Goal: Task Accomplishment & Management: Complete application form

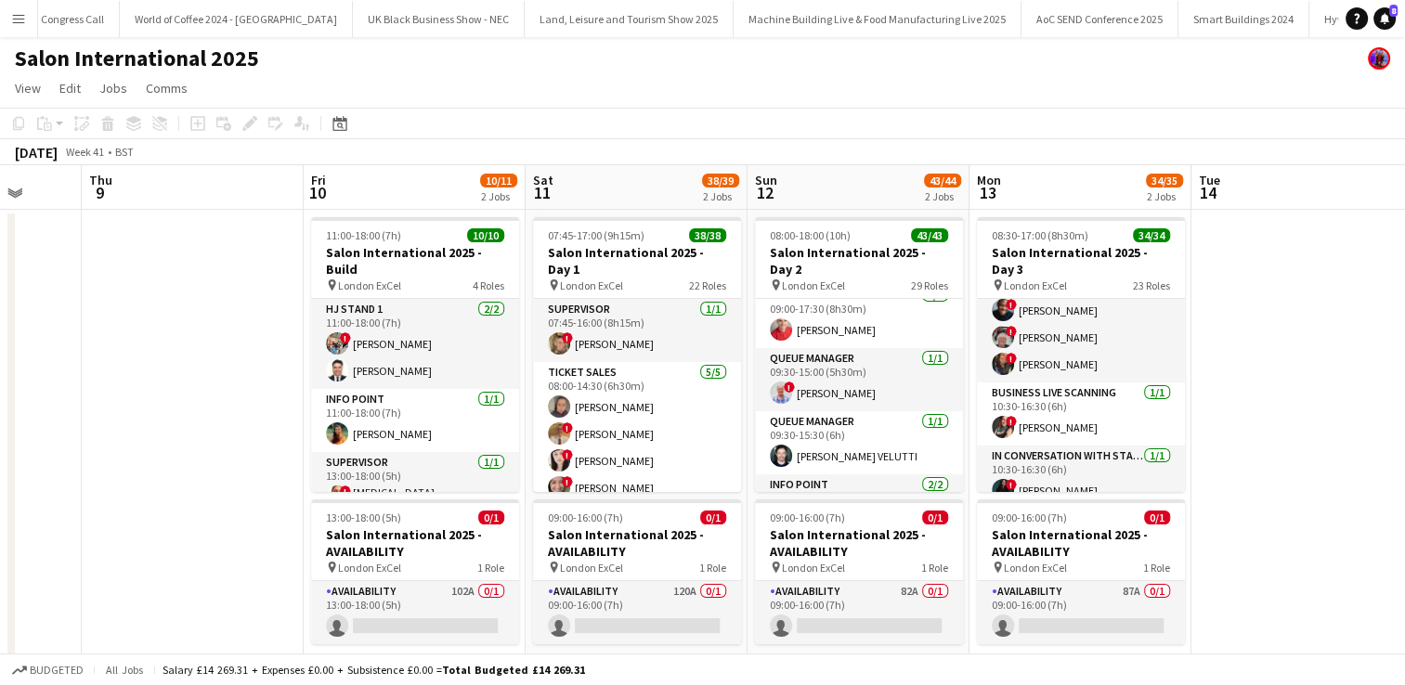
scroll to position [1474, 0]
click at [791, 304] on app-card-role "Ticket Sales [DATE] 09:00-17:30 (8h30m) [PERSON_NAME]" at bounding box center [859, 314] width 208 height 63
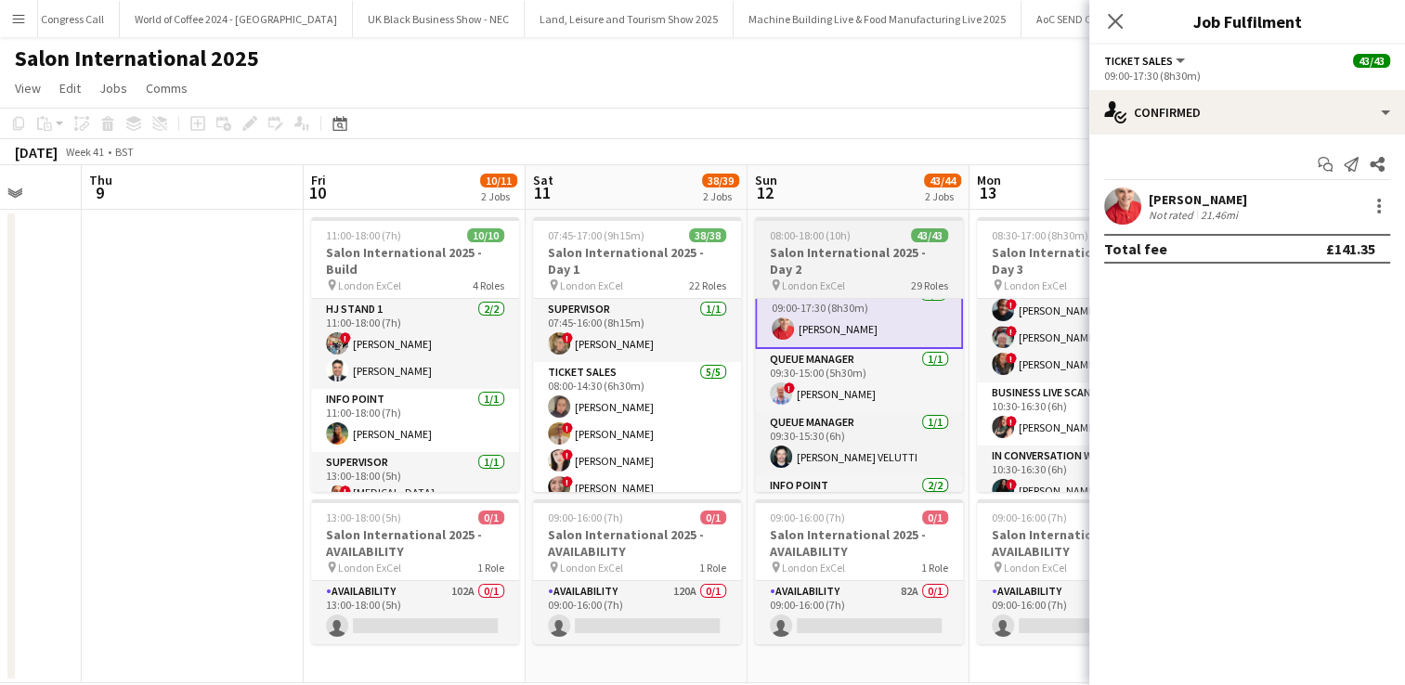
click at [810, 253] on h3 "Salon International 2025 - Day 2" at bounding box center [859, 260] width 208 height 33
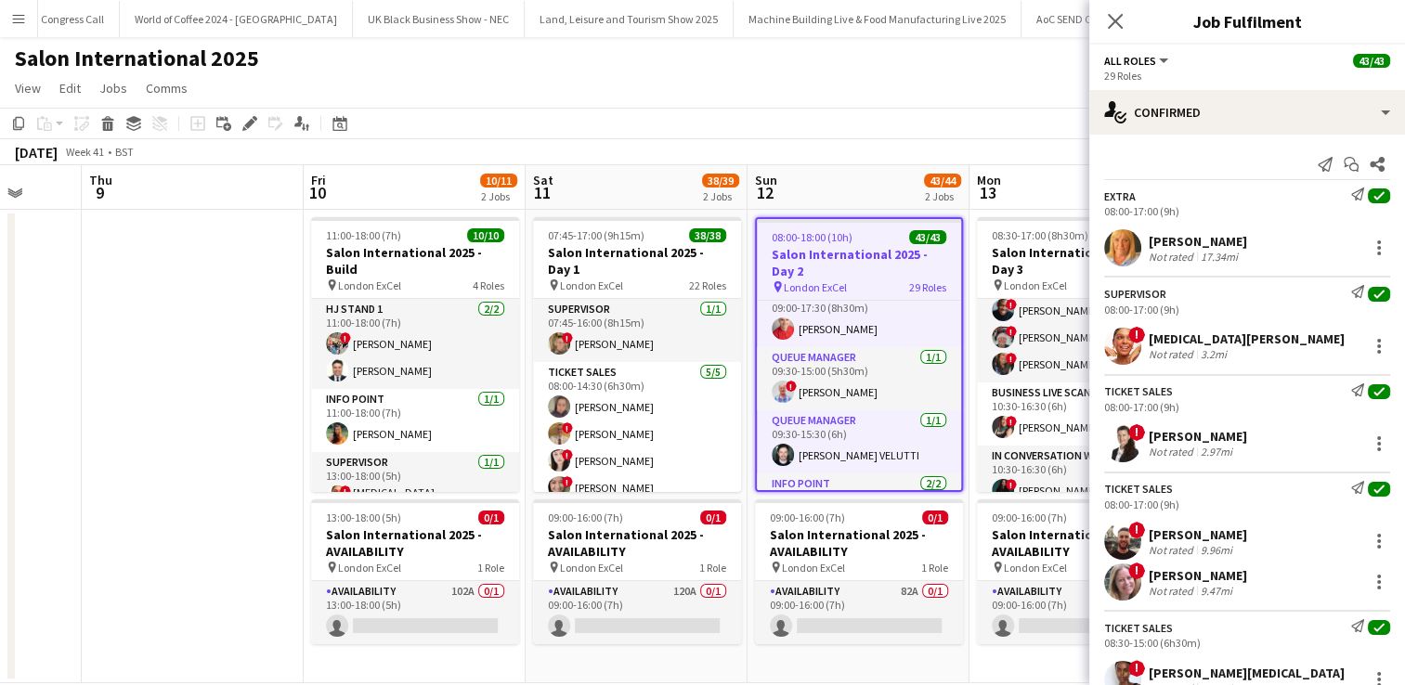
scroll to position [1474, 0]
click at [248, 131] on div "Edit" at bounding box center [250, 123] width 22 height 22
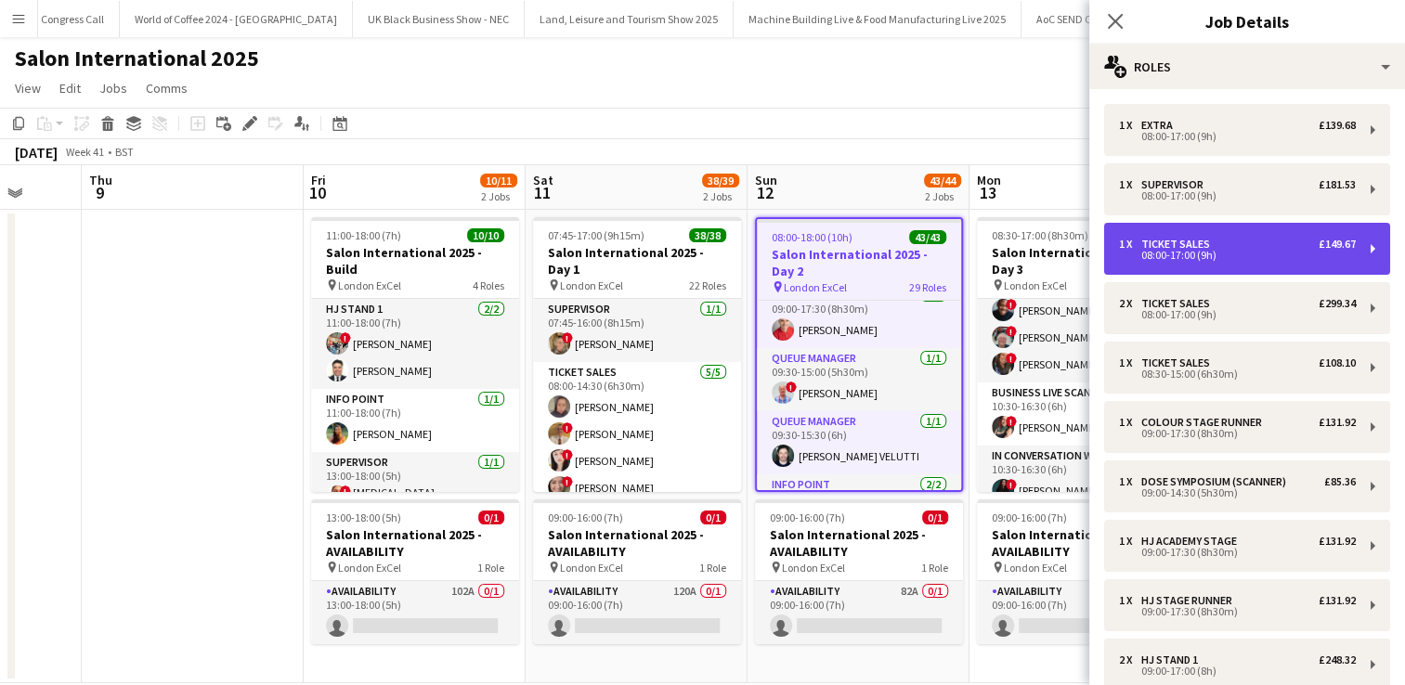
click at [1134, 243] on div "1 x" at bounding box center [1130, 244] width 22 height 13
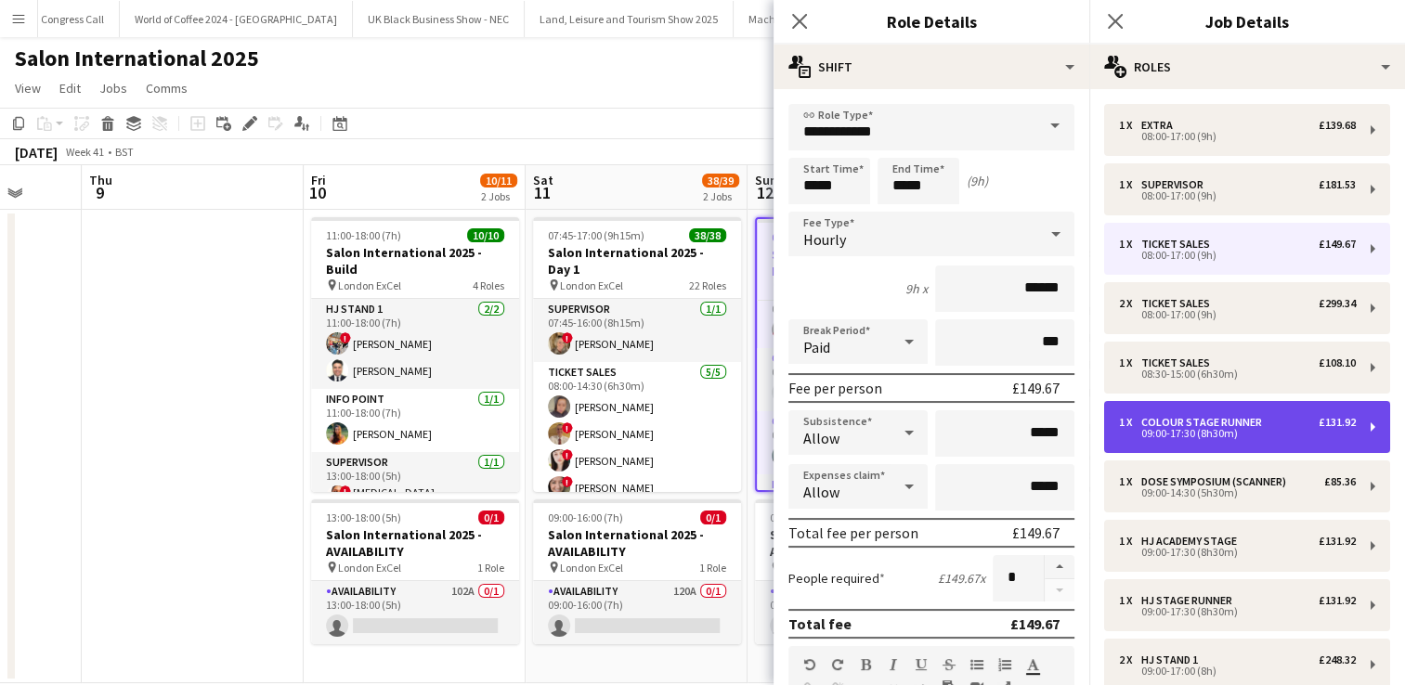
click at [1186, 434] on div "09:00-17:30 (8h30m)" at bounding box center [1237, 433] width 237 height 9
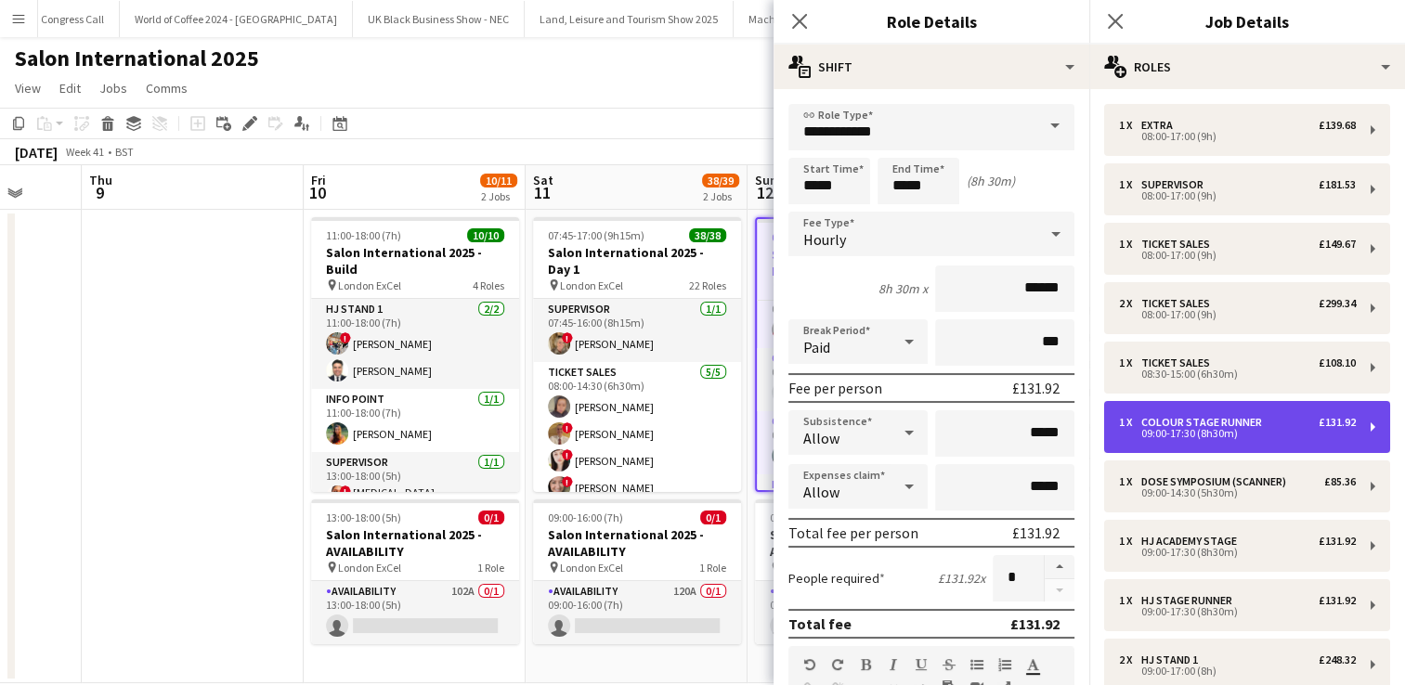
type input "**********"
type input "*****"
type input "******"
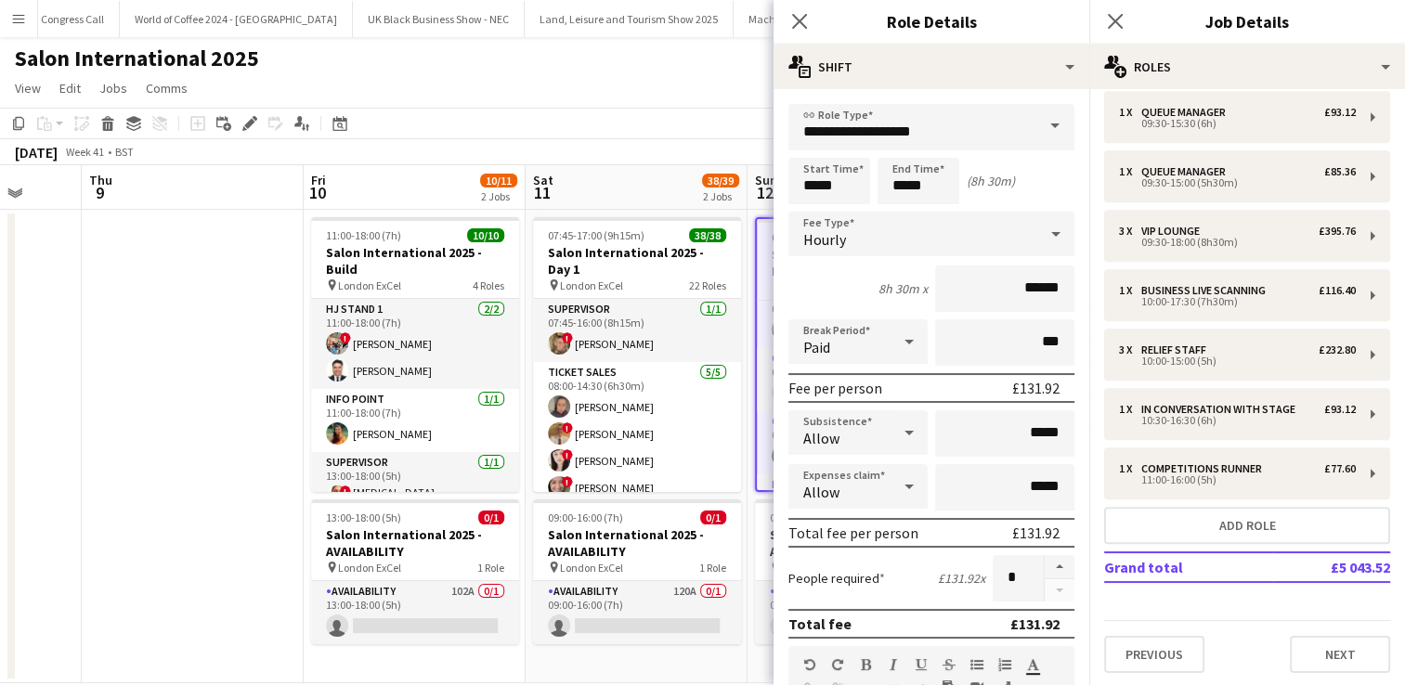
scroll to position [1345, 0]
click at [746, 138] on app-toolbar "Copy Paste Paste Ctrl+V Paste with crew Ctrl+Shift+V Paste linked Job [GEOGRAPH…" at bounding box center [702, 124] width 1405 height 32
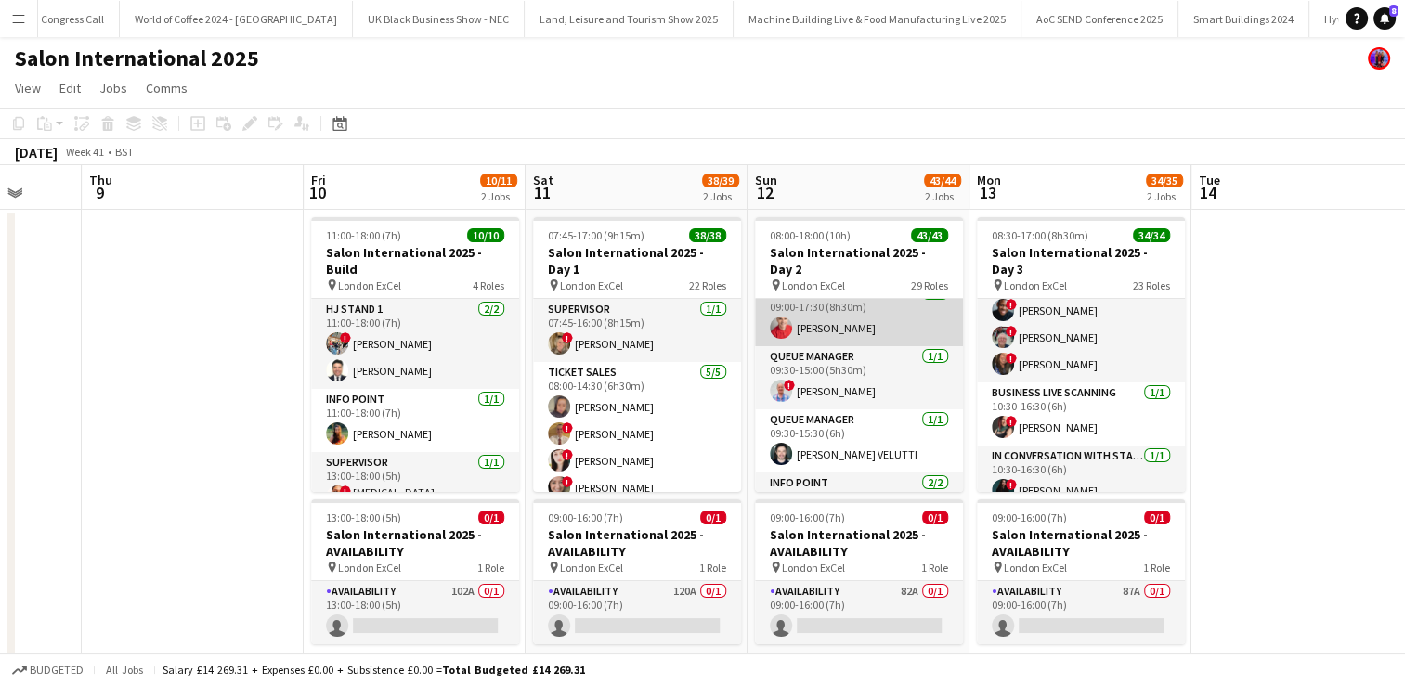
click at [852, 299] on app-card-role "Ticket Sales [DATE] 09:00-17:30 (8h30m) [PERSON_NAME]" at bounding box center [859, 314] width 208 height 63
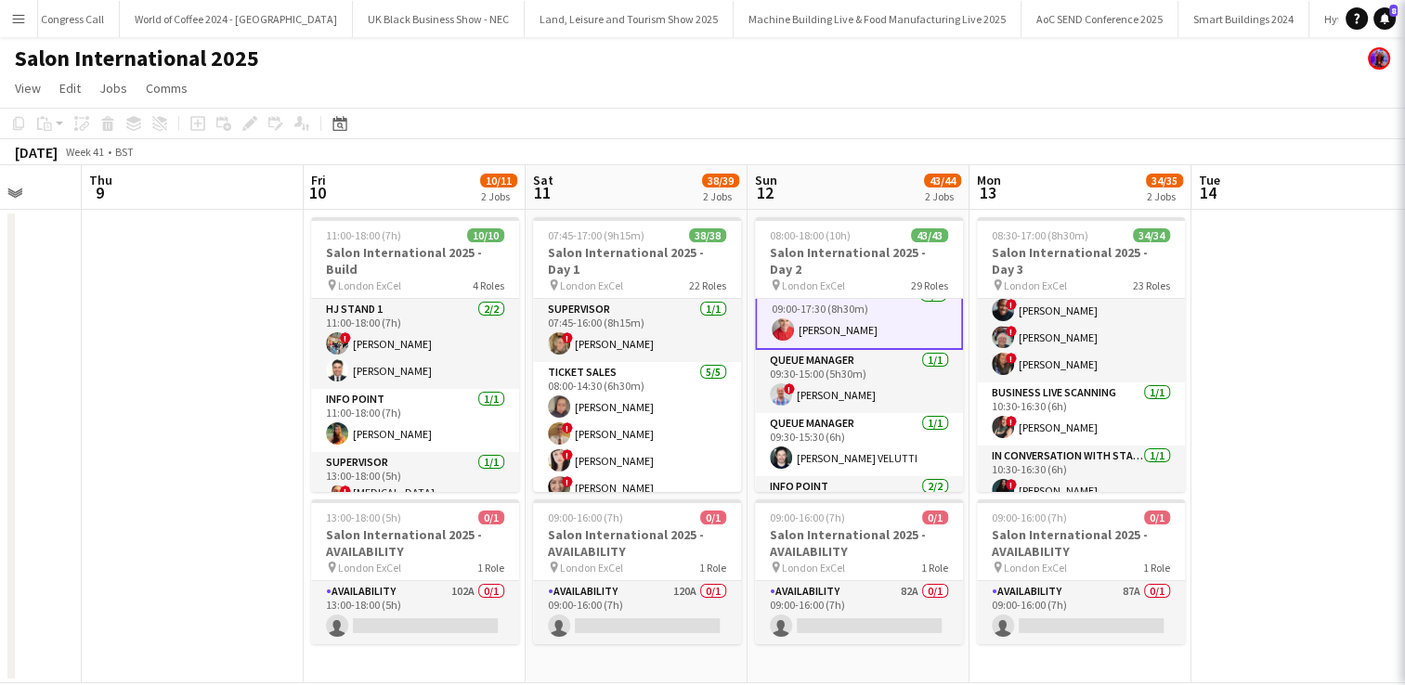
scroll to position [1475, 0]
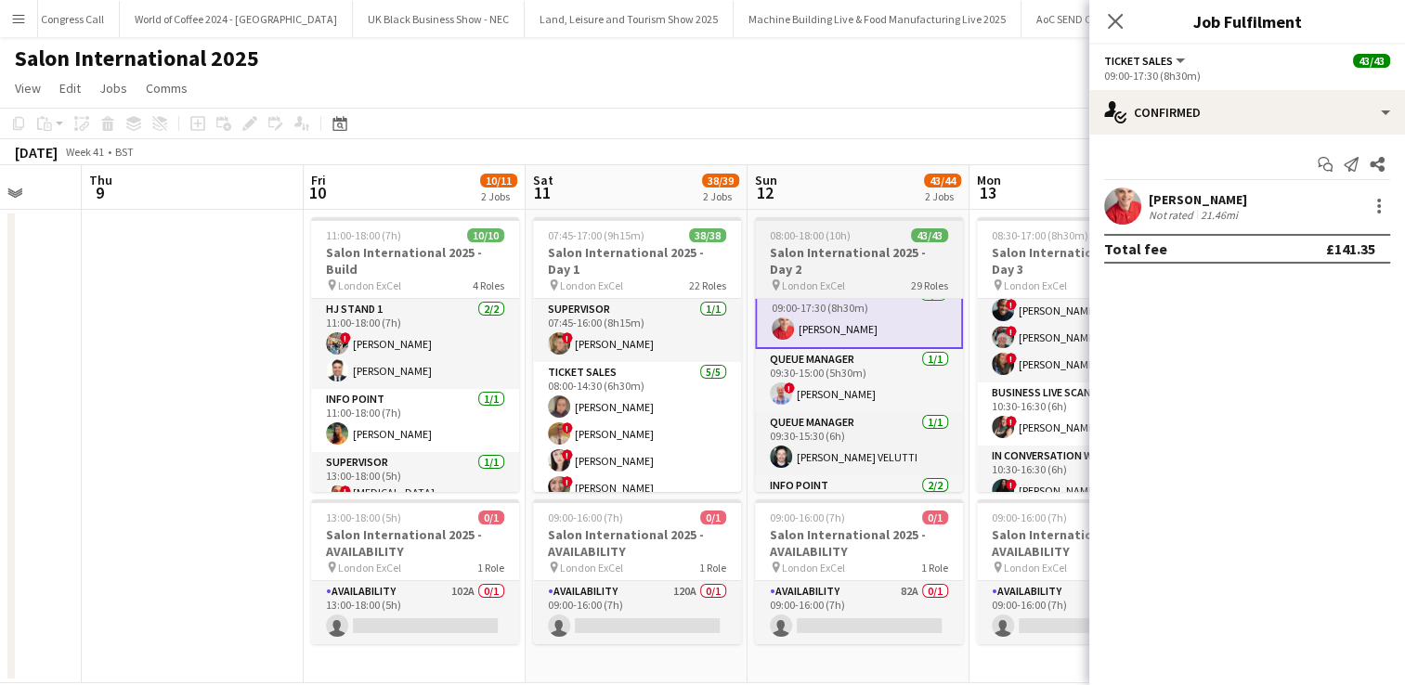
click at [849, 240] on div "08:00-18:00 (10h) 43/43" at bounding box center [859, 235] width 208 height 14
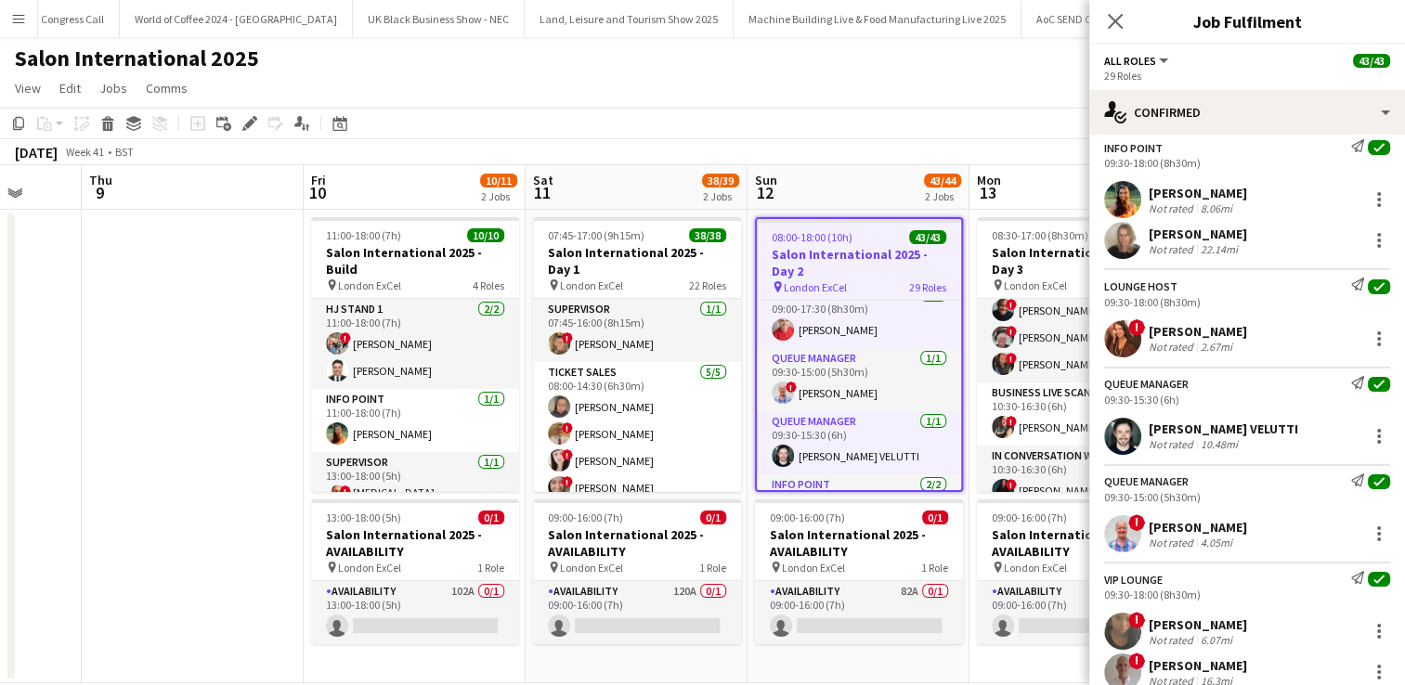
scroll to position [2941, 0]
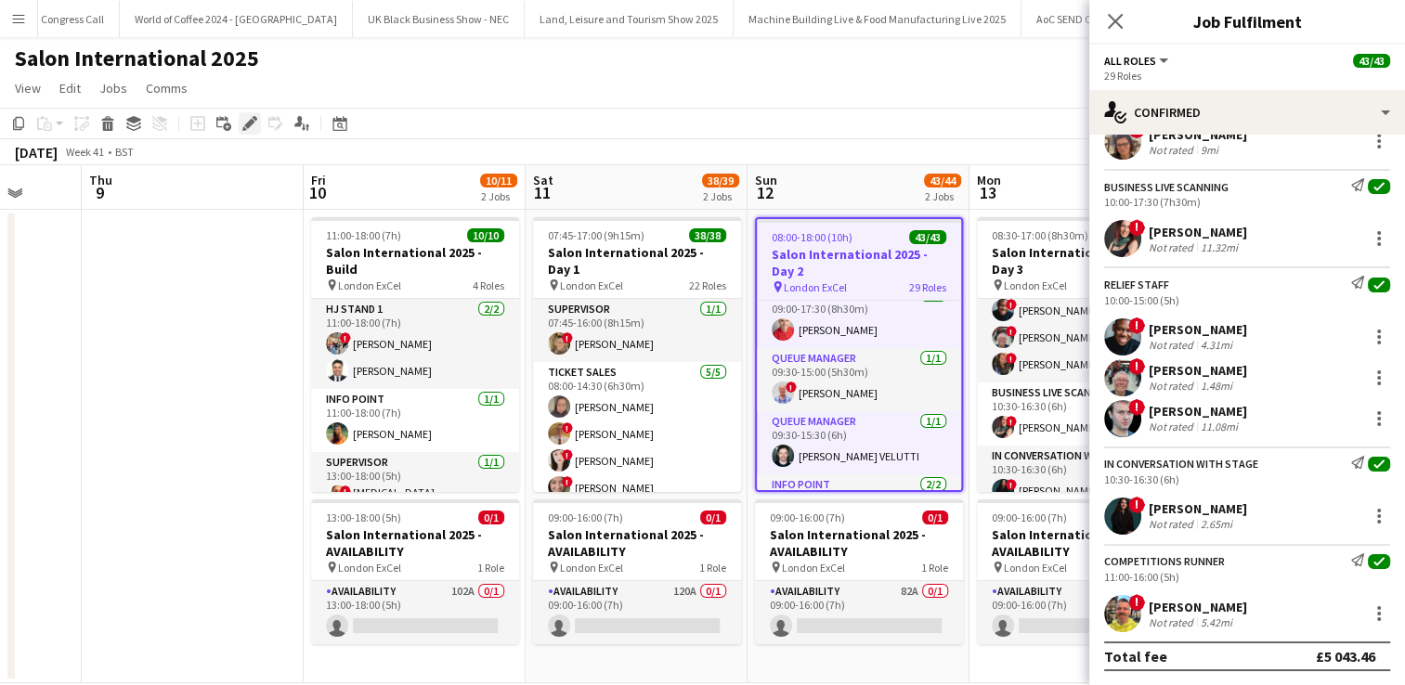
click at [249, 132] on div "Edit" at bounding box center [250, 123] width 22 height 22
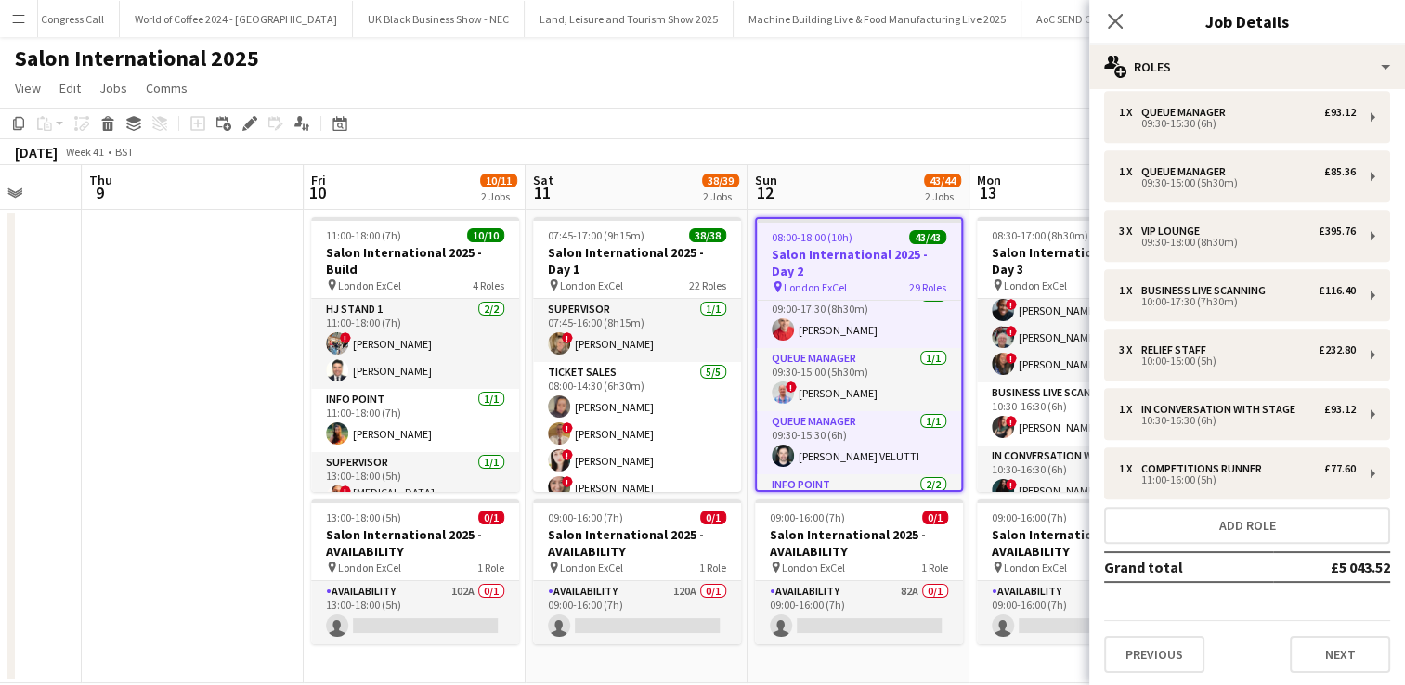
scroll to position [29, 0]
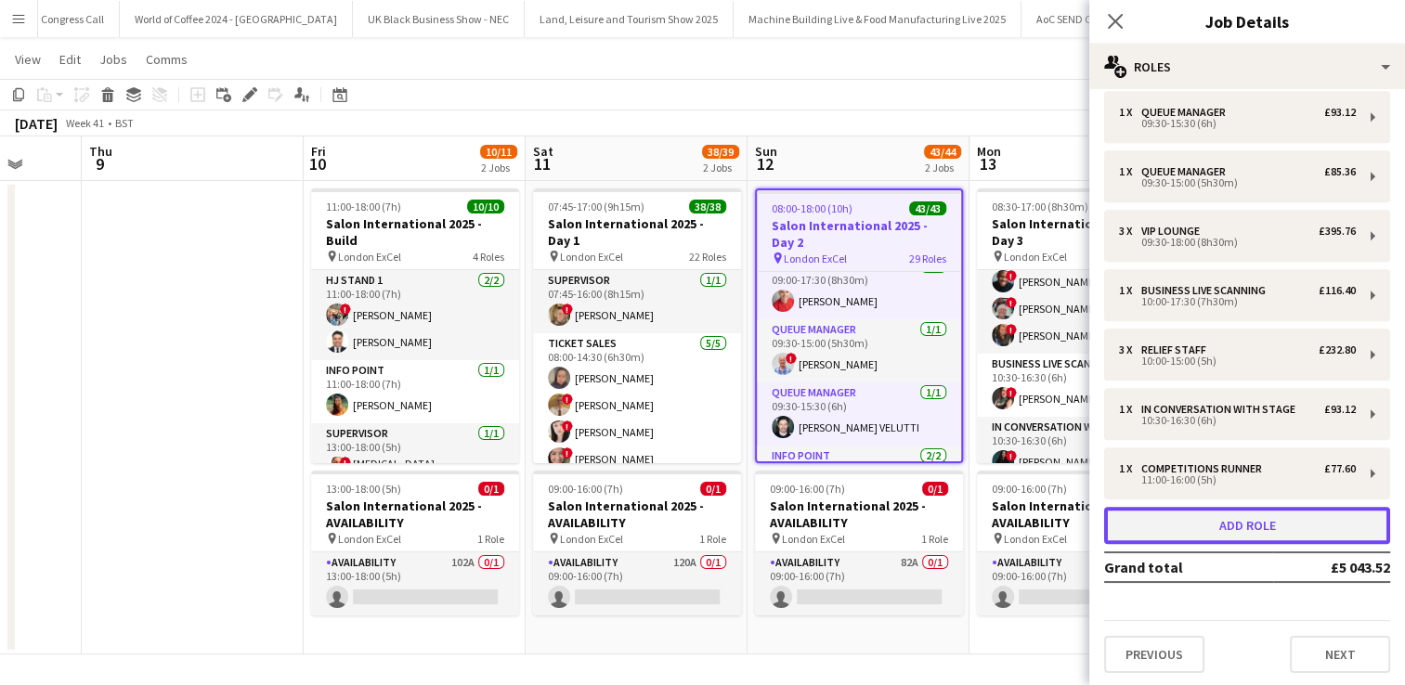
click at [1222, 518] on button "Add role" at bounding box center [1247, 525] width 286 height 37
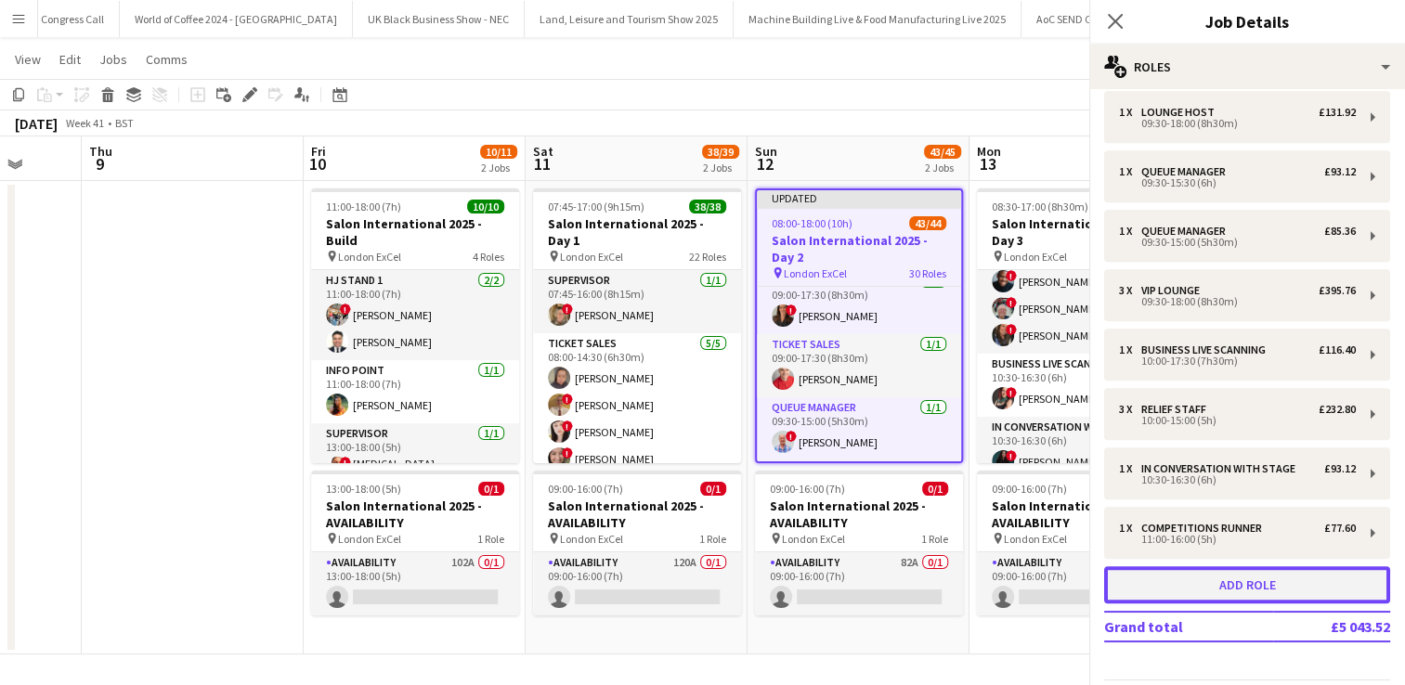
scroll to position [1537, 0]
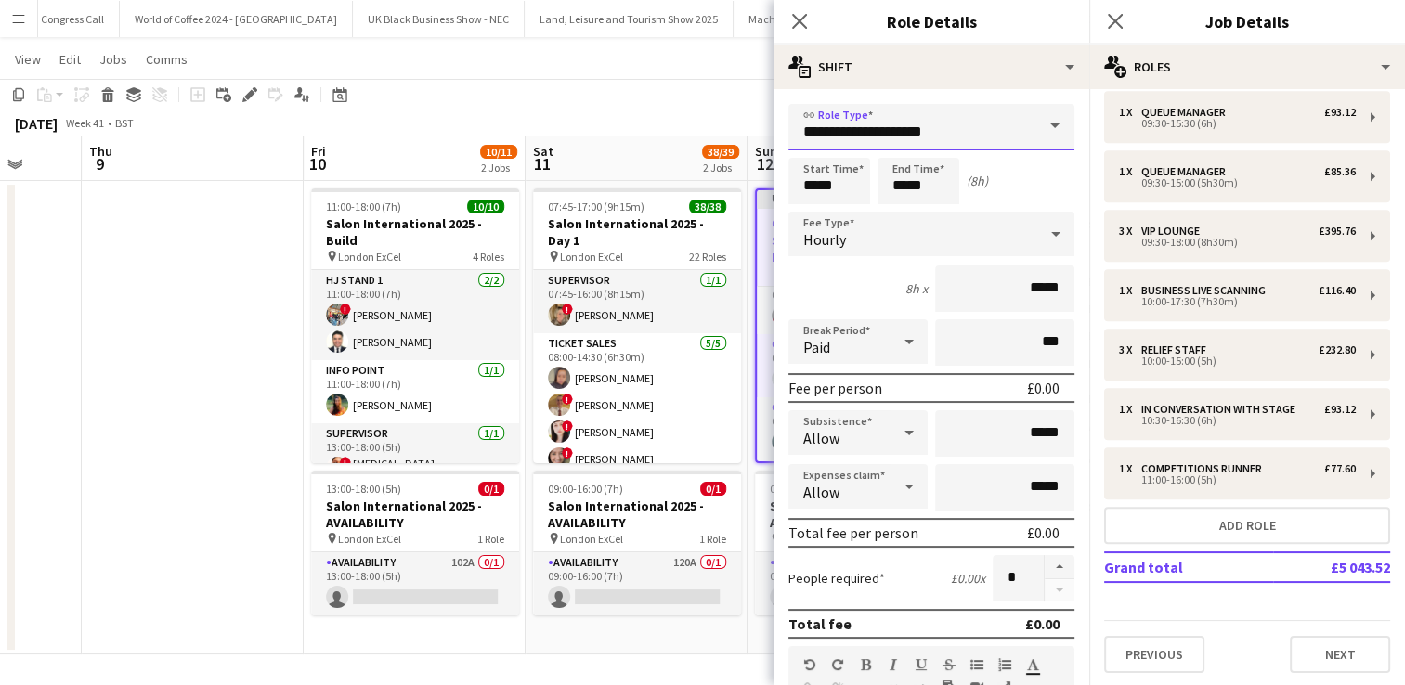
click at [947, 121] on input "**********" at bounding box center [931, 127] width 286 height 46
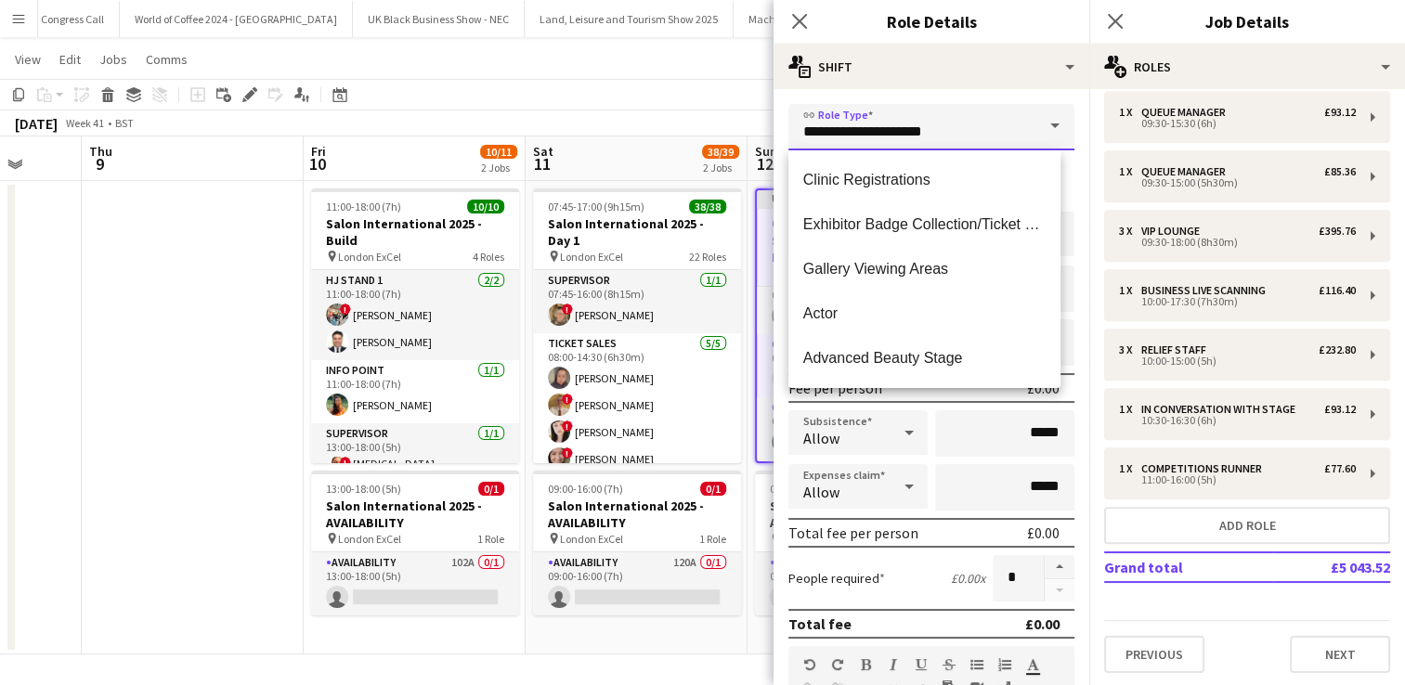
drag, startPoint x: 947, startPoint y: 121, endPoint x: 776, endPoint y: 106, distance: 171.5
click at [776, 106] on form "**********" at bounding box center [931, 633] width 316 height 1058
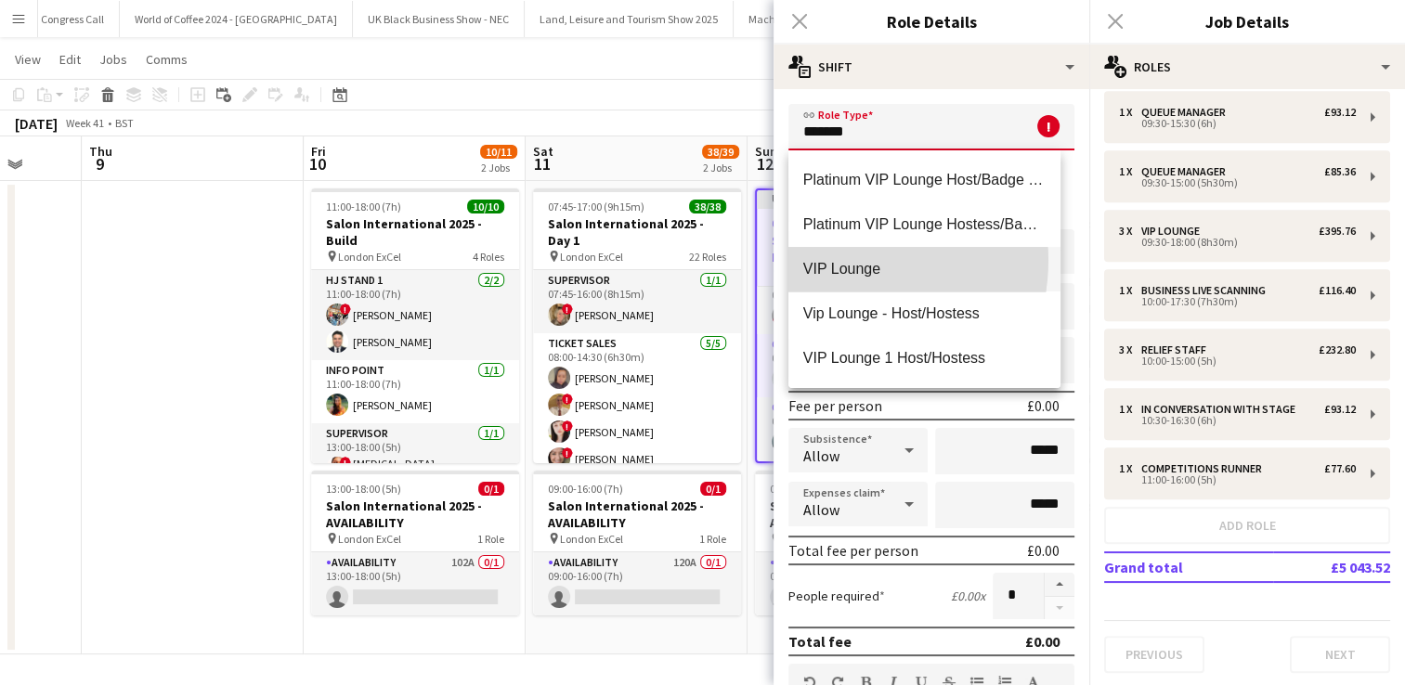
click at [837, 260] on span "VIP Lounge" at bounding box center [924, 269] width 242 height 18
type input "**********"
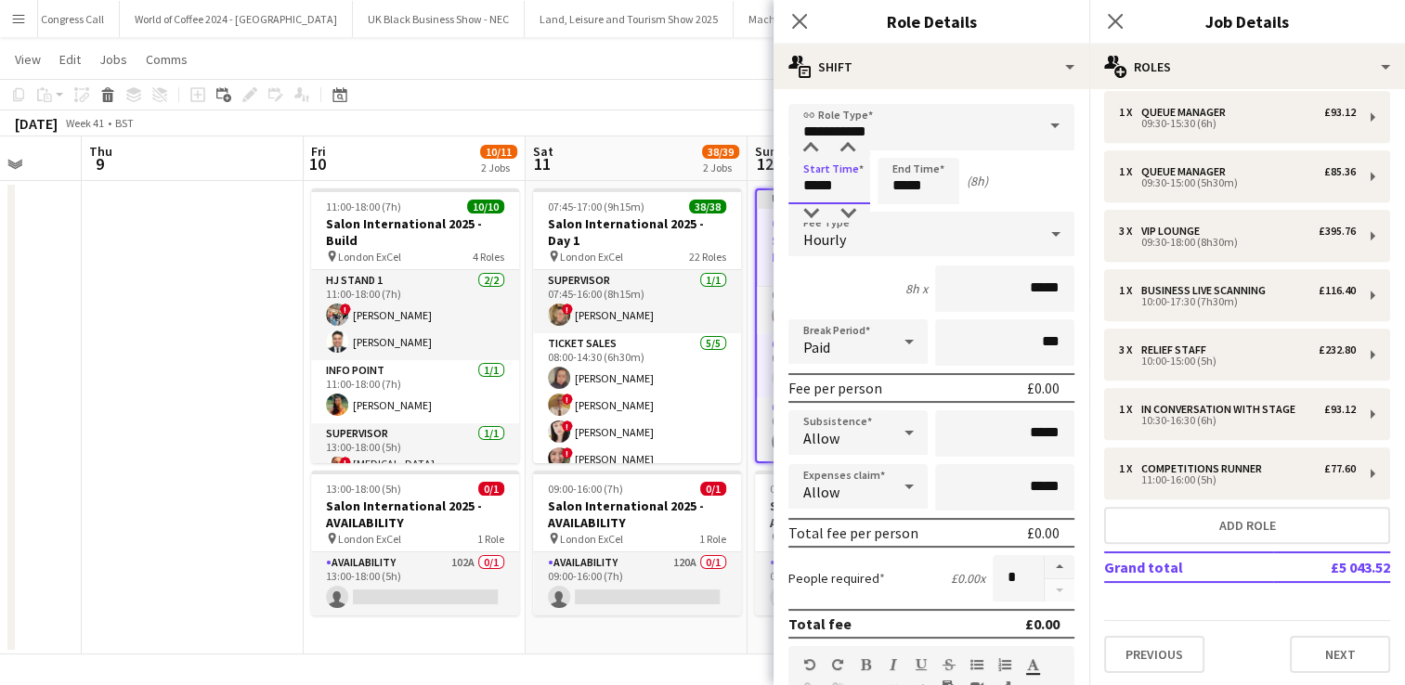
drag, startPoint x: 842, startPoint y: 191, endPoint x: 739, endPoint y: 162, distance: 107.0
click at [739, 162] on body "Menu Boards Boards Boards All jobs Status Workforce Workforce My Workforce Recr…" at bounding box center [702, 328] width 1405 height 715
type input "*****"
drag, startPoint x: 1047, startPoint y: 284, endPoint x: 1021, endPoint y: 284, distance: 26.0
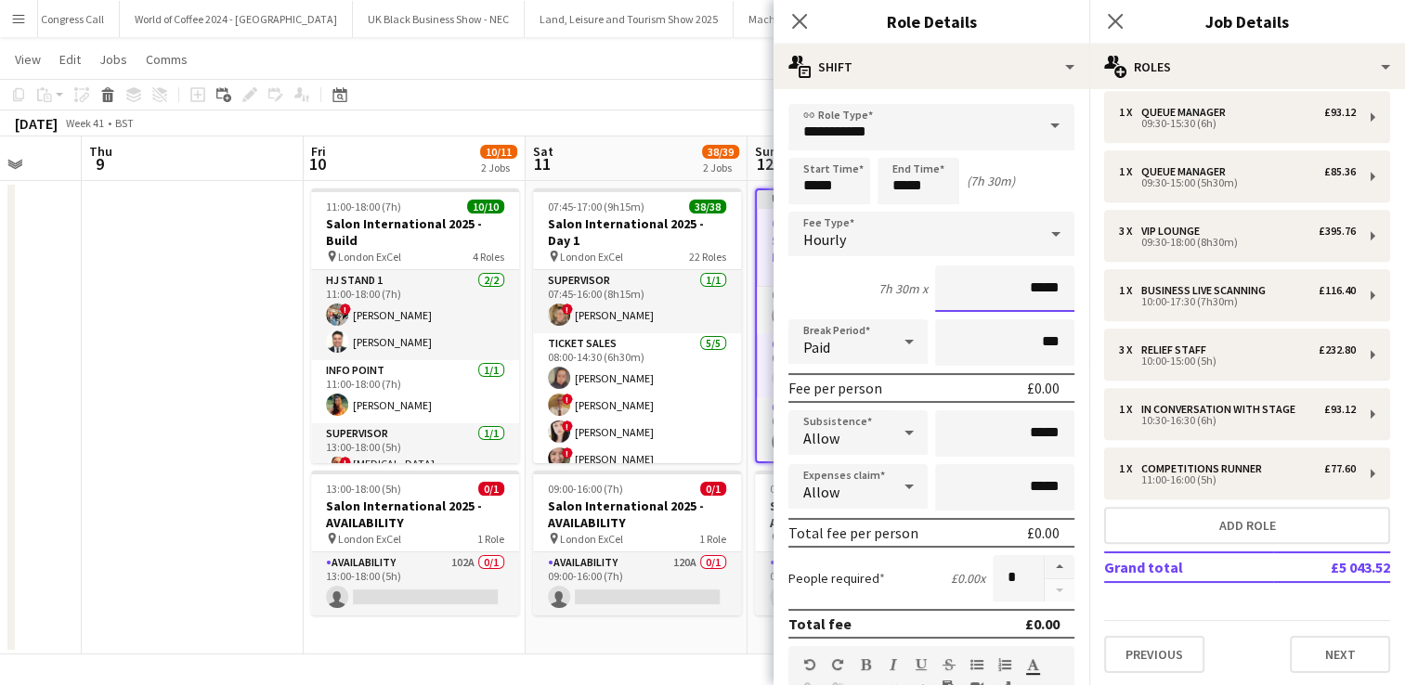
click at [1021, 284] on input "*****" at bounding box center [1004, 289] width 139 height 46
type input "******"
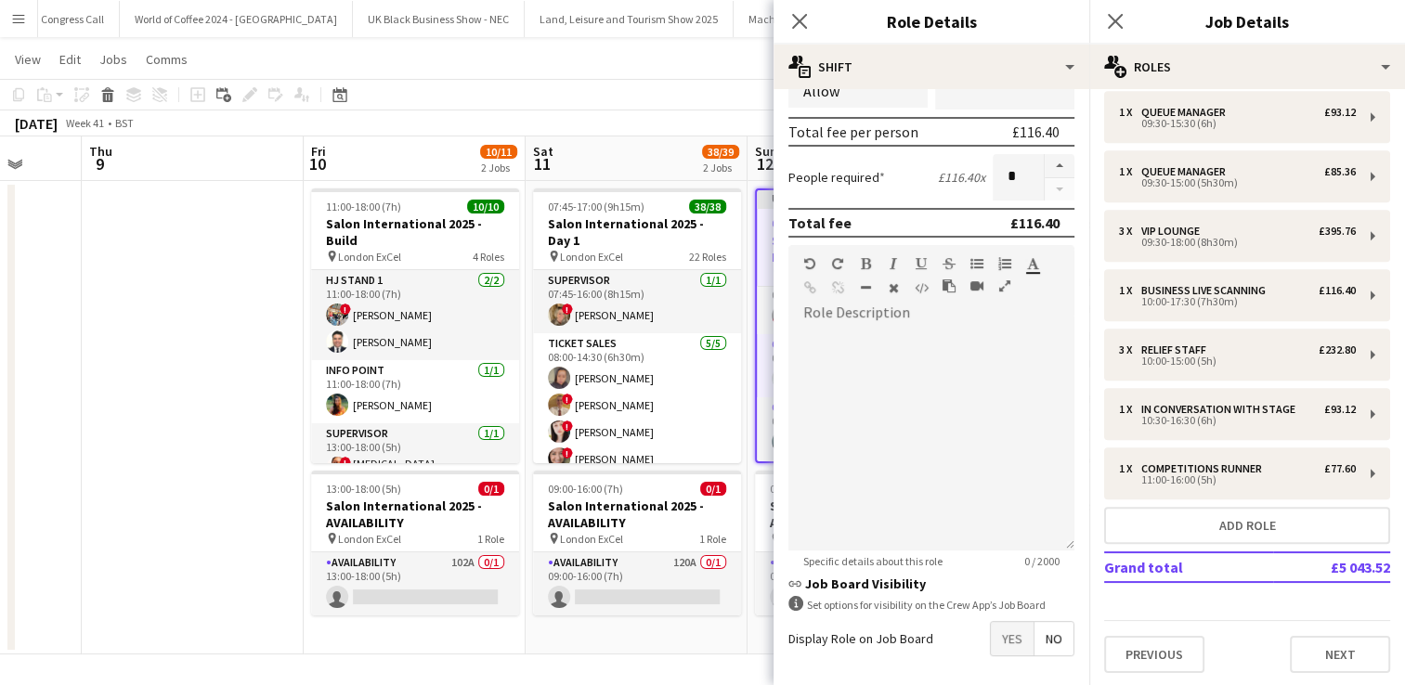
scroll to position [473, 0]
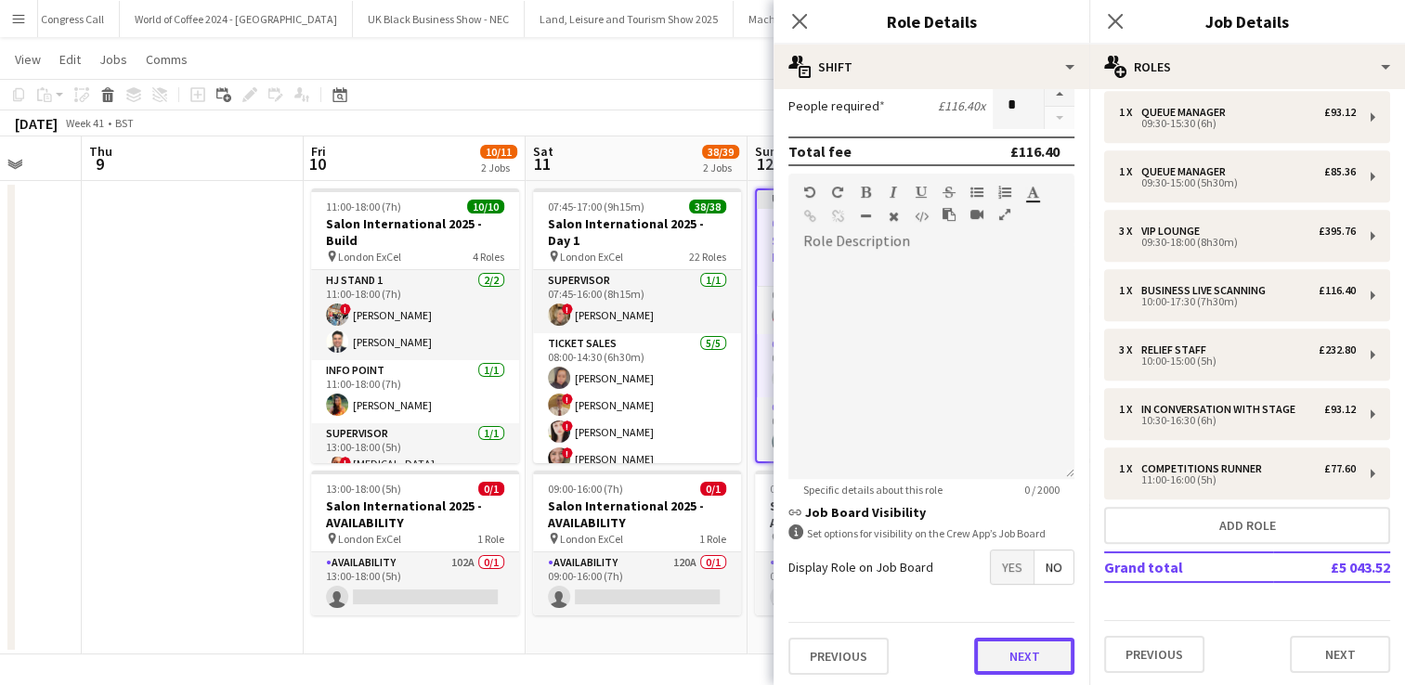
click at [1019, 655] on button "Next" at bounding box center [1024, 656] width 100 height 37
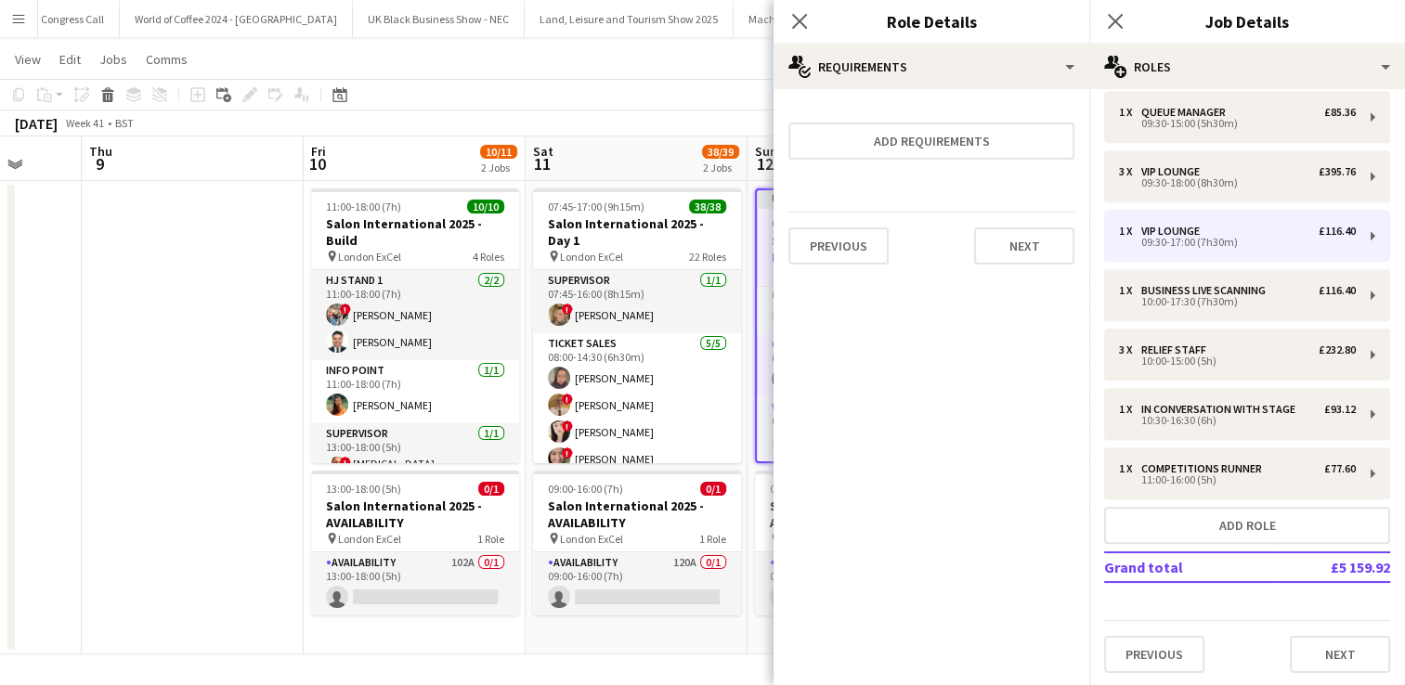
scroll to position [1474, 0]
click at [664, 662] on app-board "Salon International 2025 View Day view expanded Day view collapsed Month view D…" at bounding box center [702, 347] width 1405 height 678
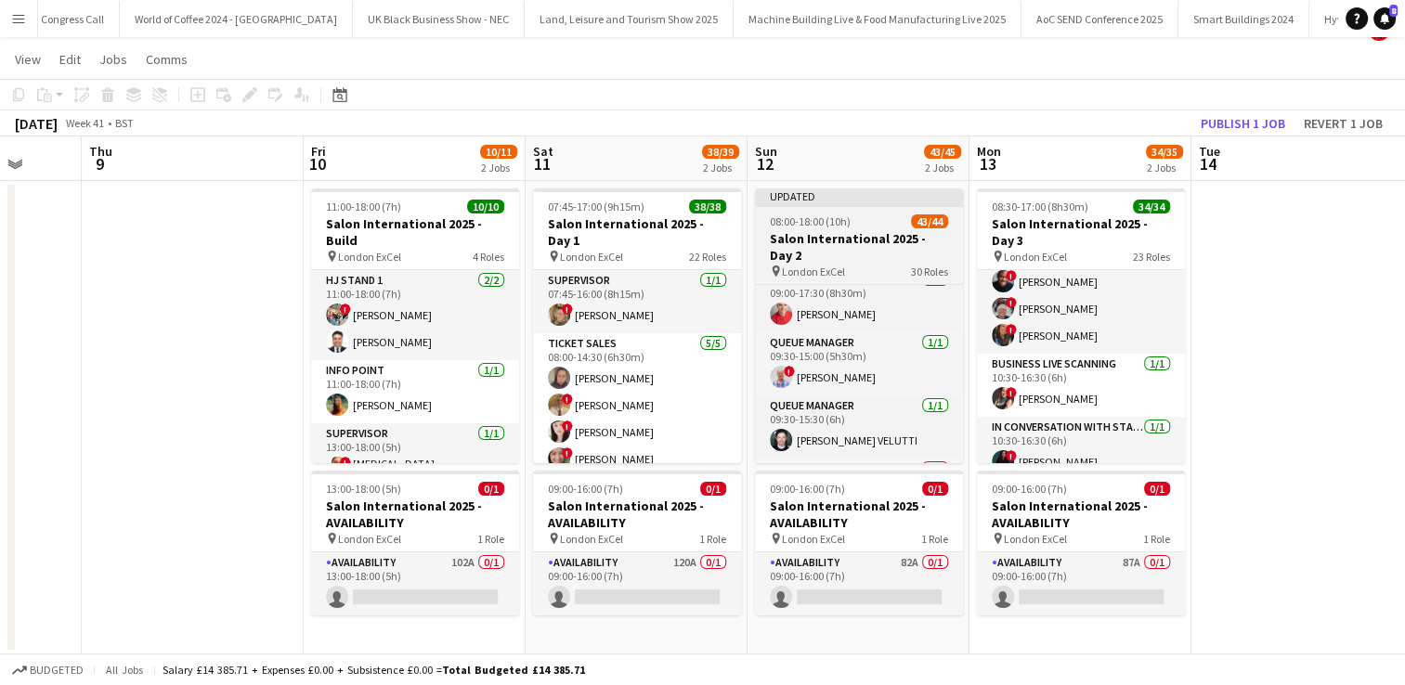
click at [850, 230] on h3 "Salon International 2025 - Day 2" at bounding box center [859, 246] width 208 height 33
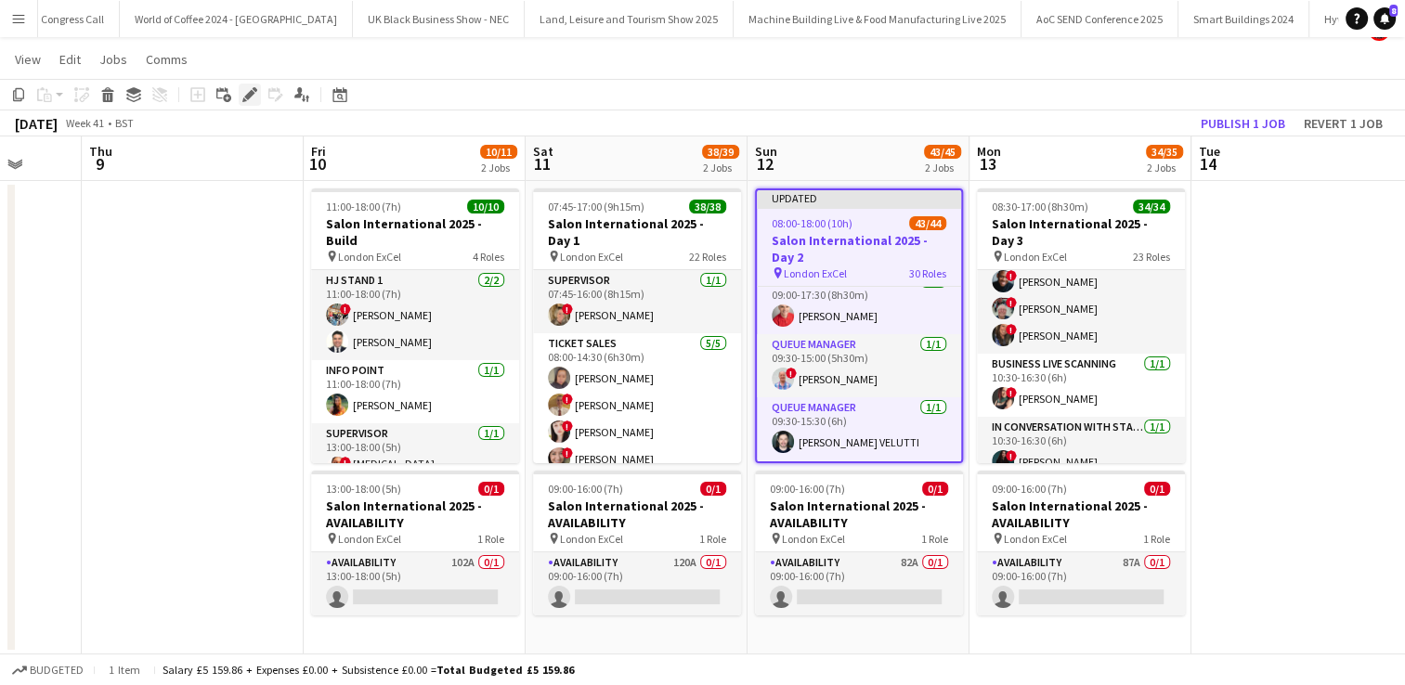
click at [249, 91] on icon "Edit" at bounding box center [249, 94] width 15 height 15
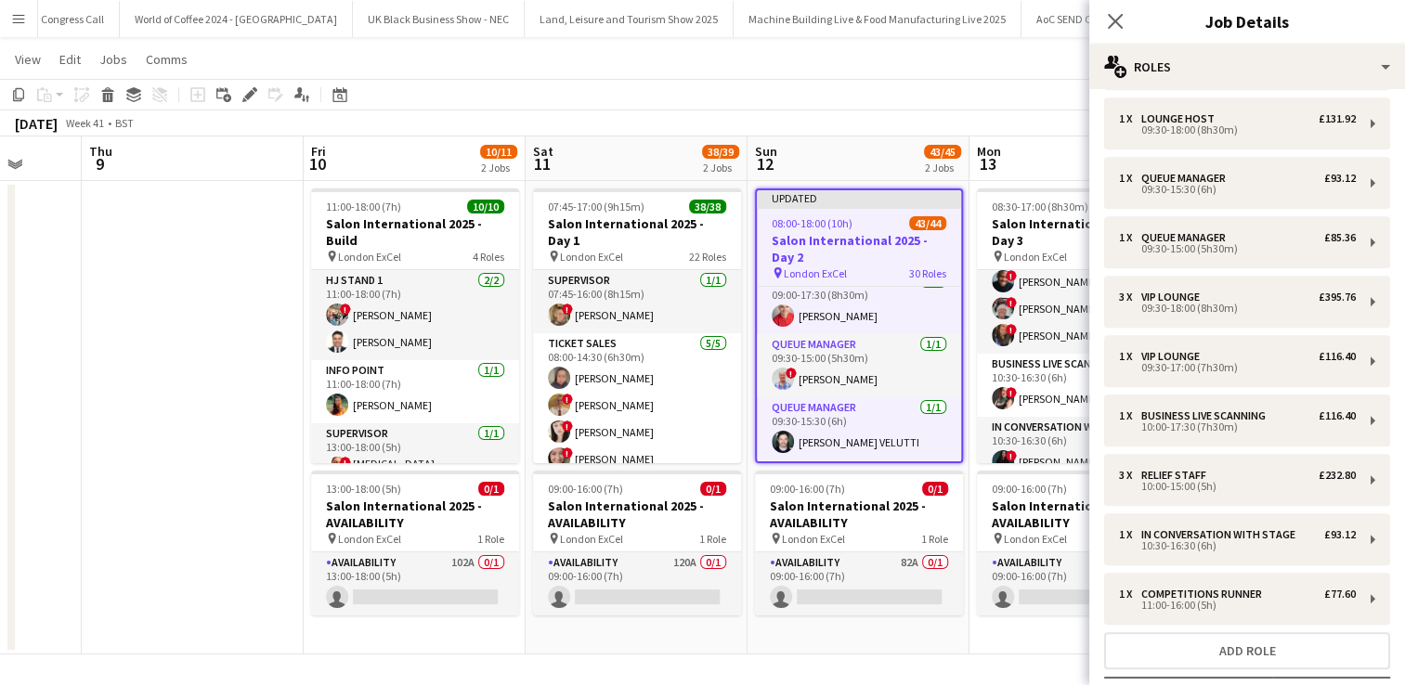
scroll to position [1406, 0]
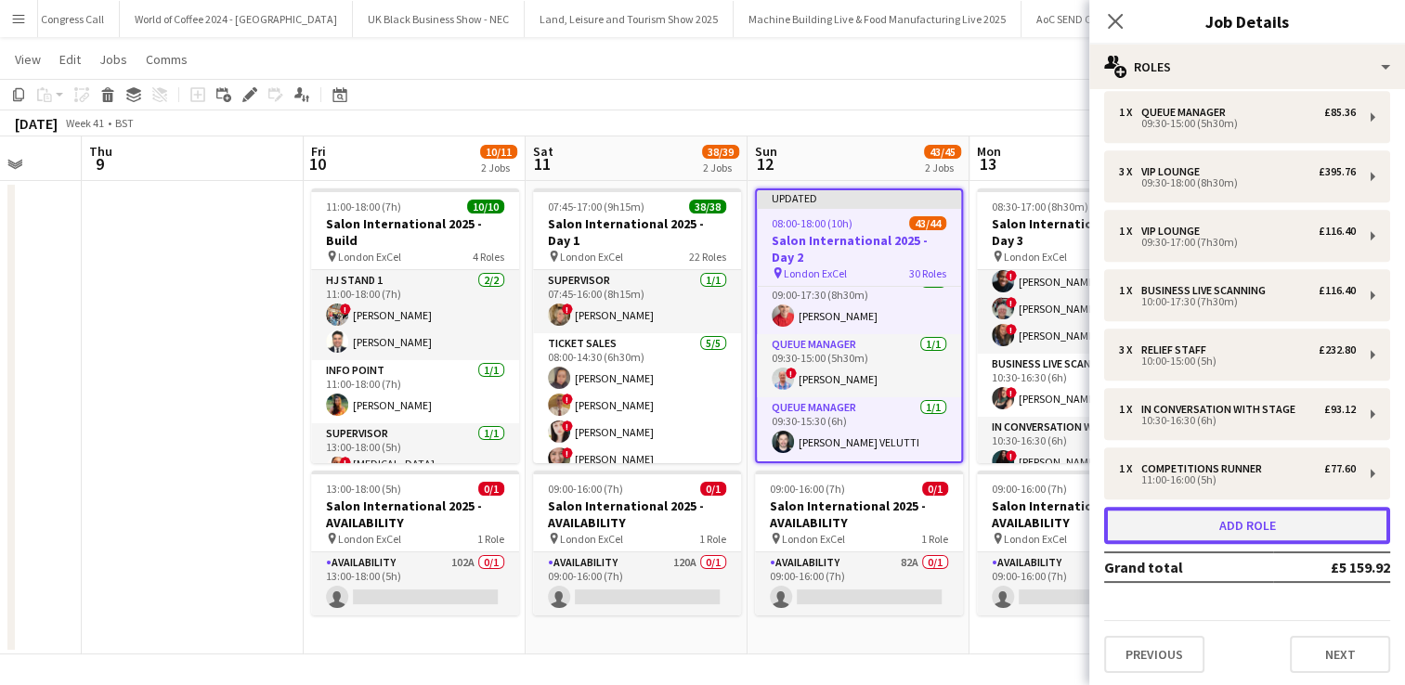
click at [1227, 514] on button "Add role" at bounding box center [1247, 525] width 286 height 37
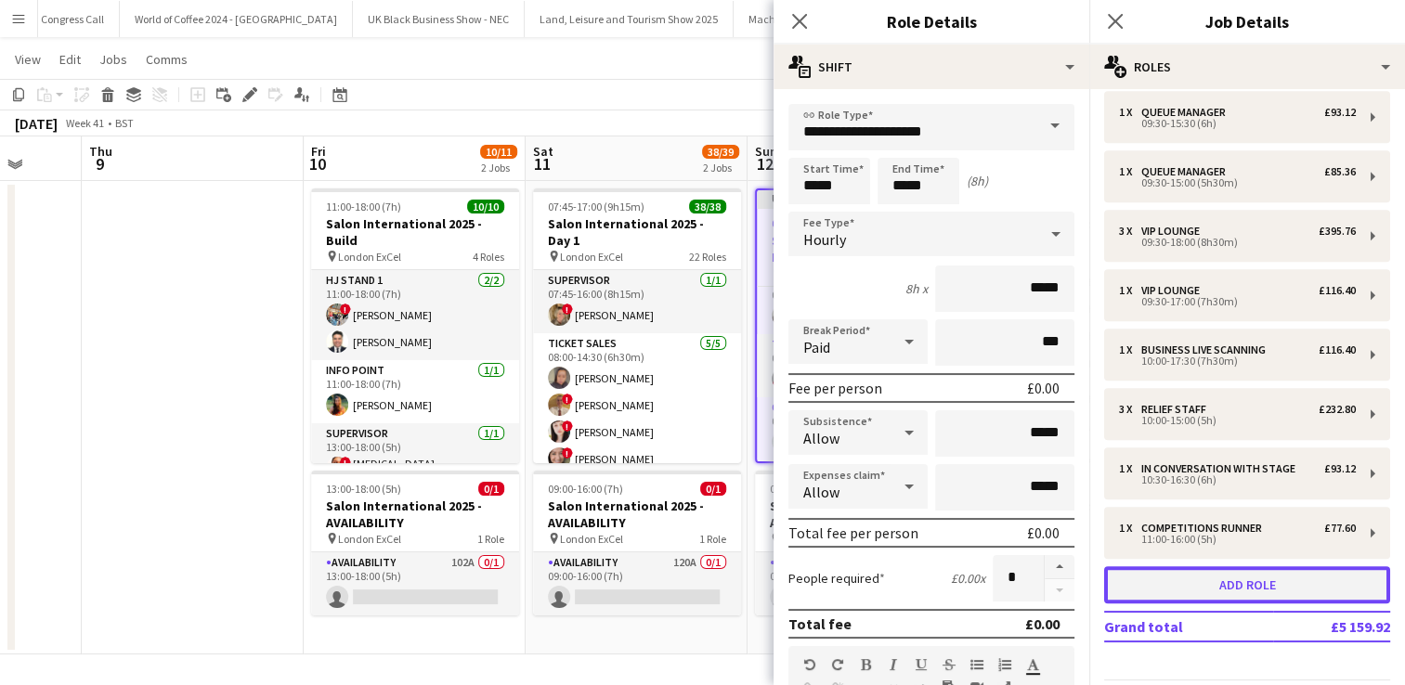
scroll to position [1537, 0]
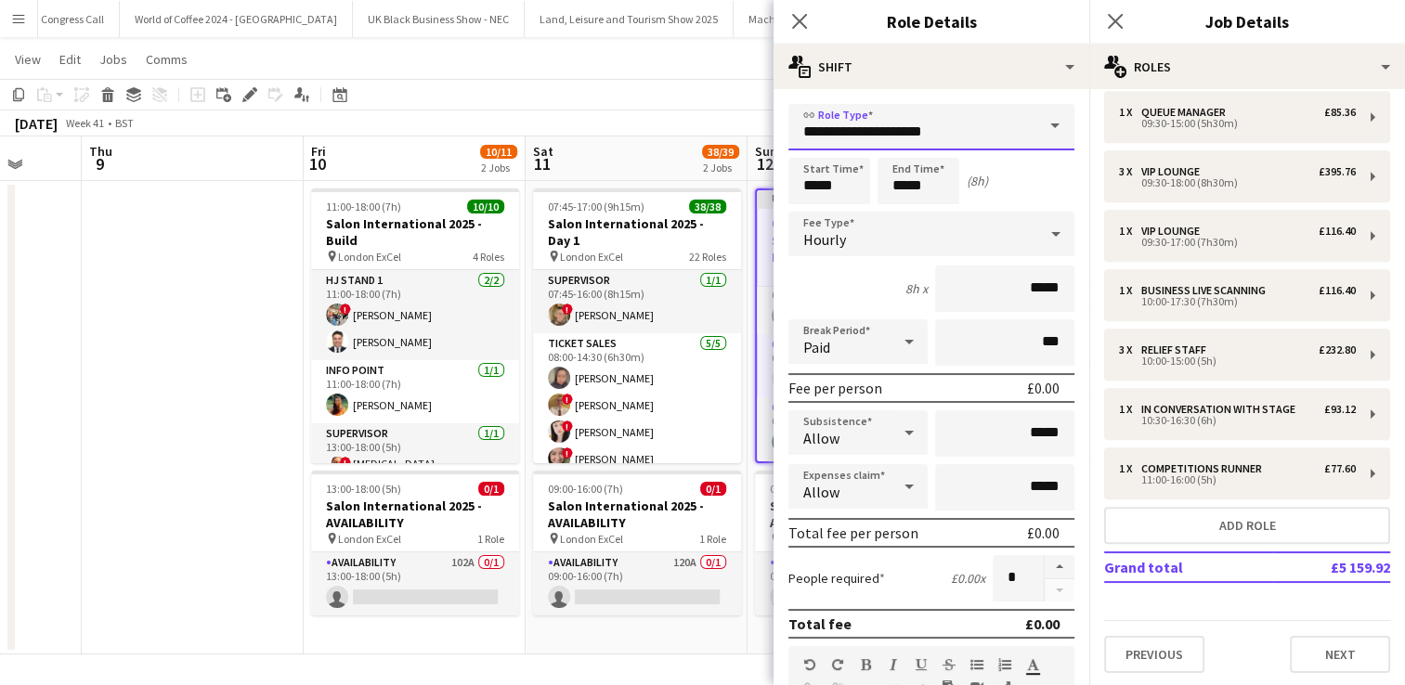
drag, startPoint x: 976, startPoint y: 128, endPoint x: 702, endPoint y: 106, distance: 274.8
click at [702, 106] on body "Menu Boards Boards Boards All jobs Status Workforce Workforce My Workforce Recr…" at bounding box center [702, 328] width 1405 height 715
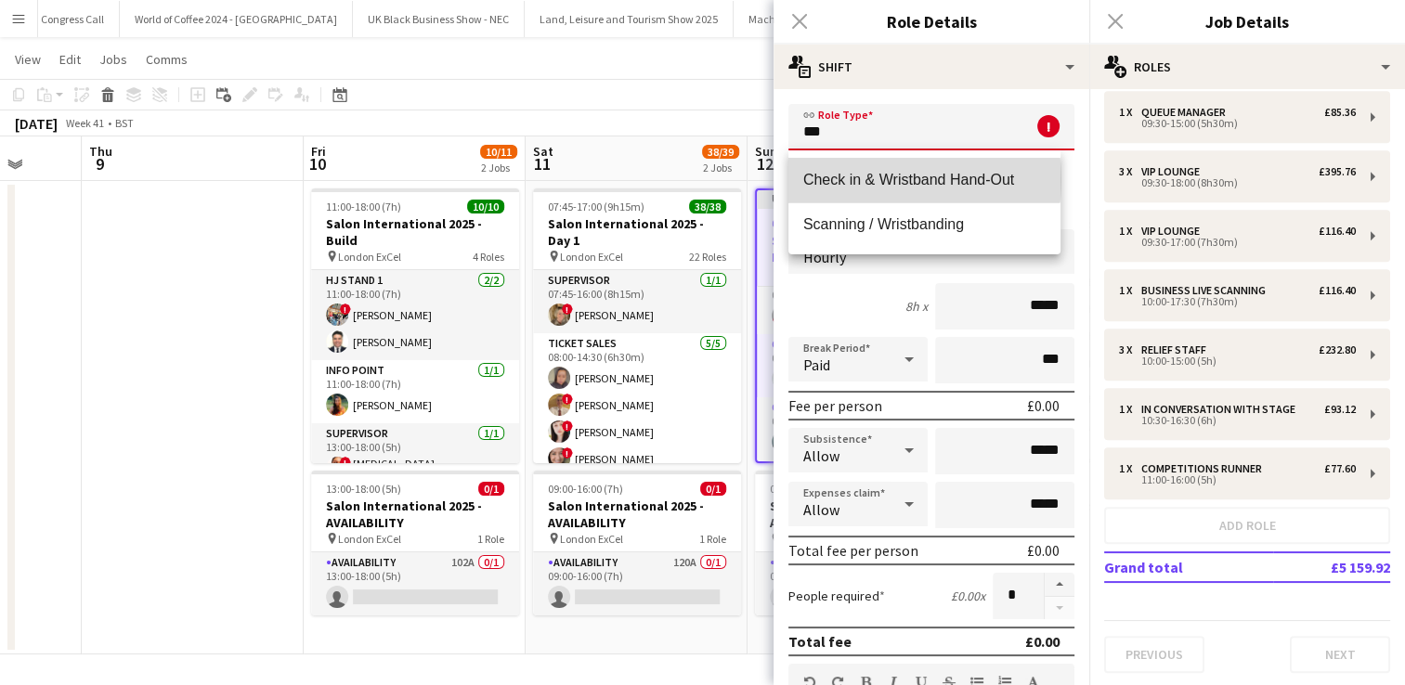
click at [865, 180] on span "Check in & Wristband Hand-Out" at bounding box center [924, 180] width 242 height 18
type input "**********"
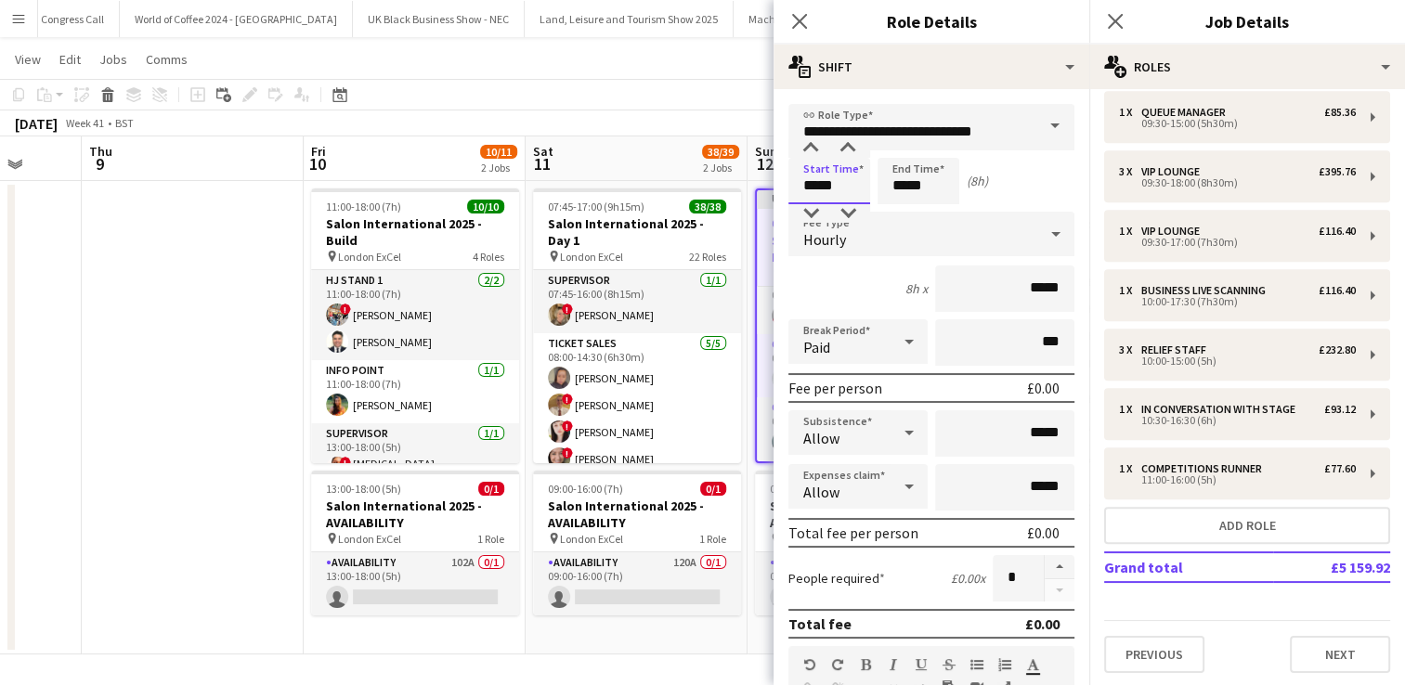
drag, startPoint x: 860, startPoint y: 188, endPoint x: 758, endPoint y: 177, distance: 102.7
click at [758, 177] on body "Menu Boards Boards Boards All jobs Status Workforce Workforce My Workforce Recr…" at bounding box center [702, 328] width 1405 height 715
type input "*****"
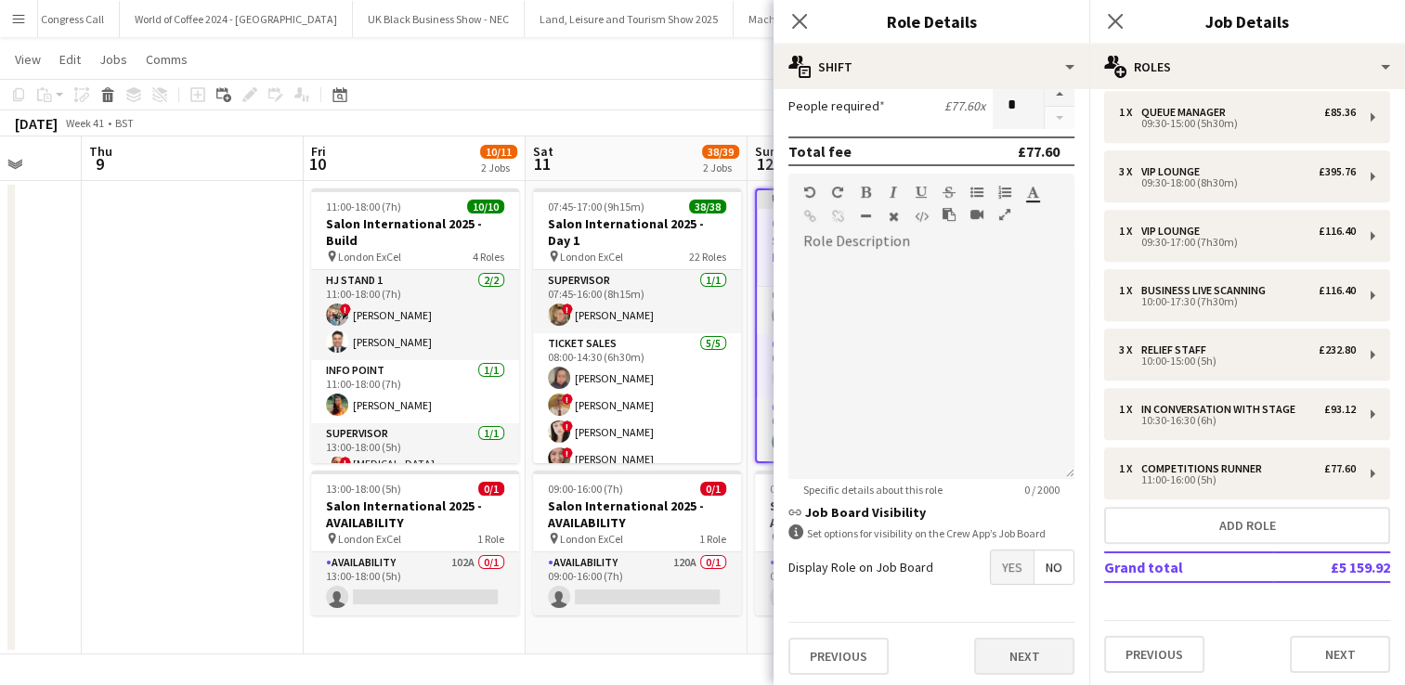
type input "******"
click at [1018, 646] on button "Next" at bounding box center [1024, 656] width 100 height 37
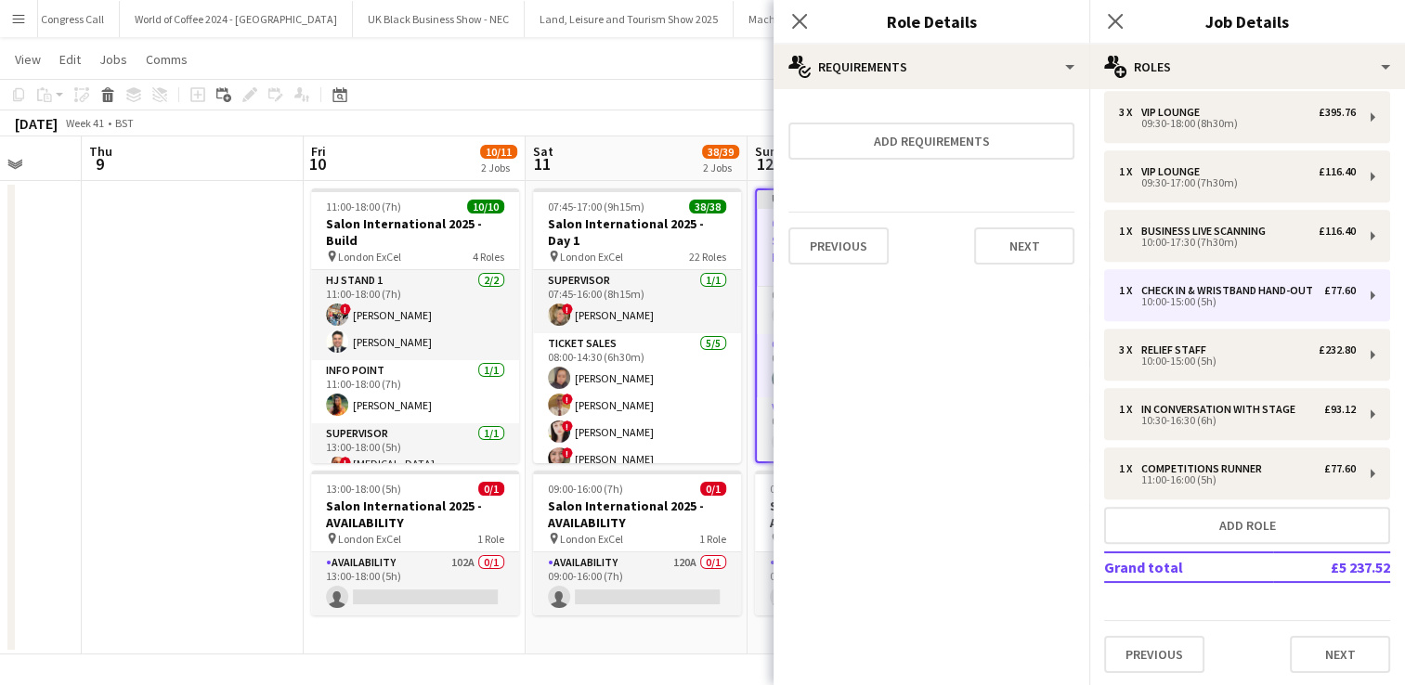
scroll to position [1478, 0]
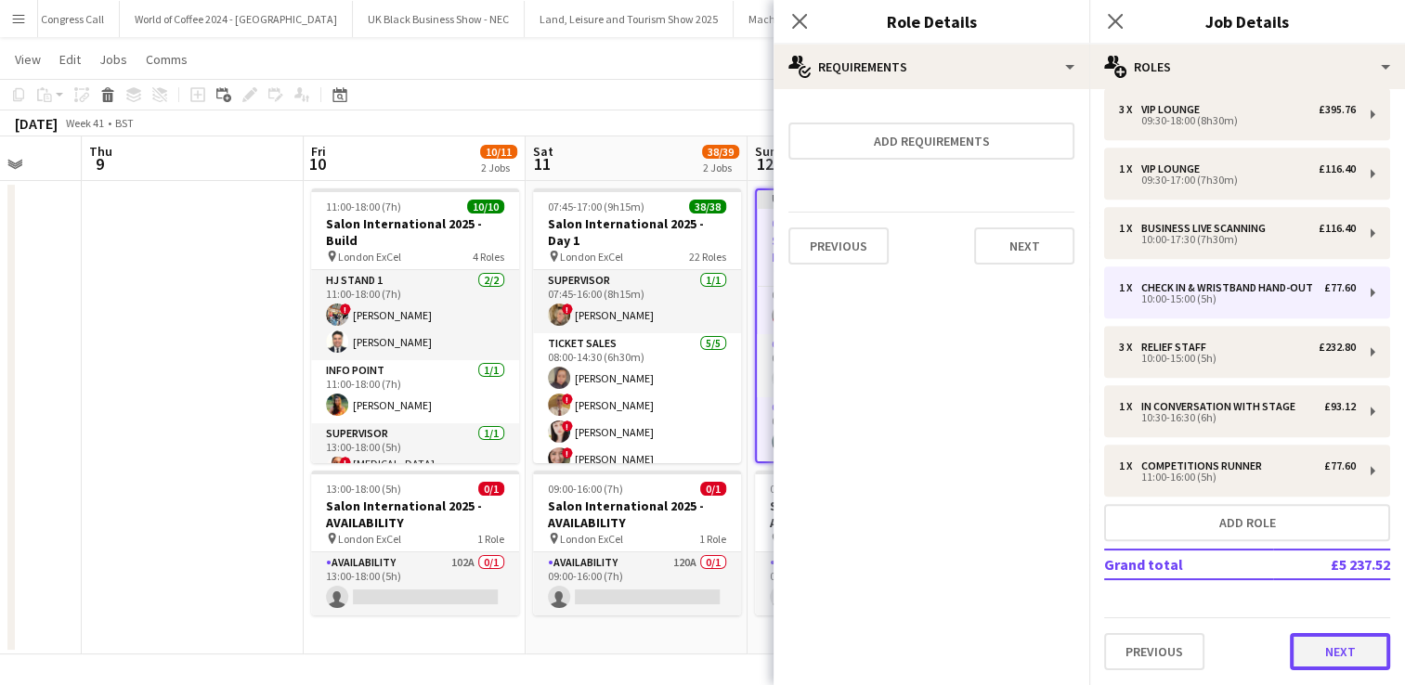
click at [1318, 660] on button "Next" at bounding box center [1340, 651] width 100 height 37
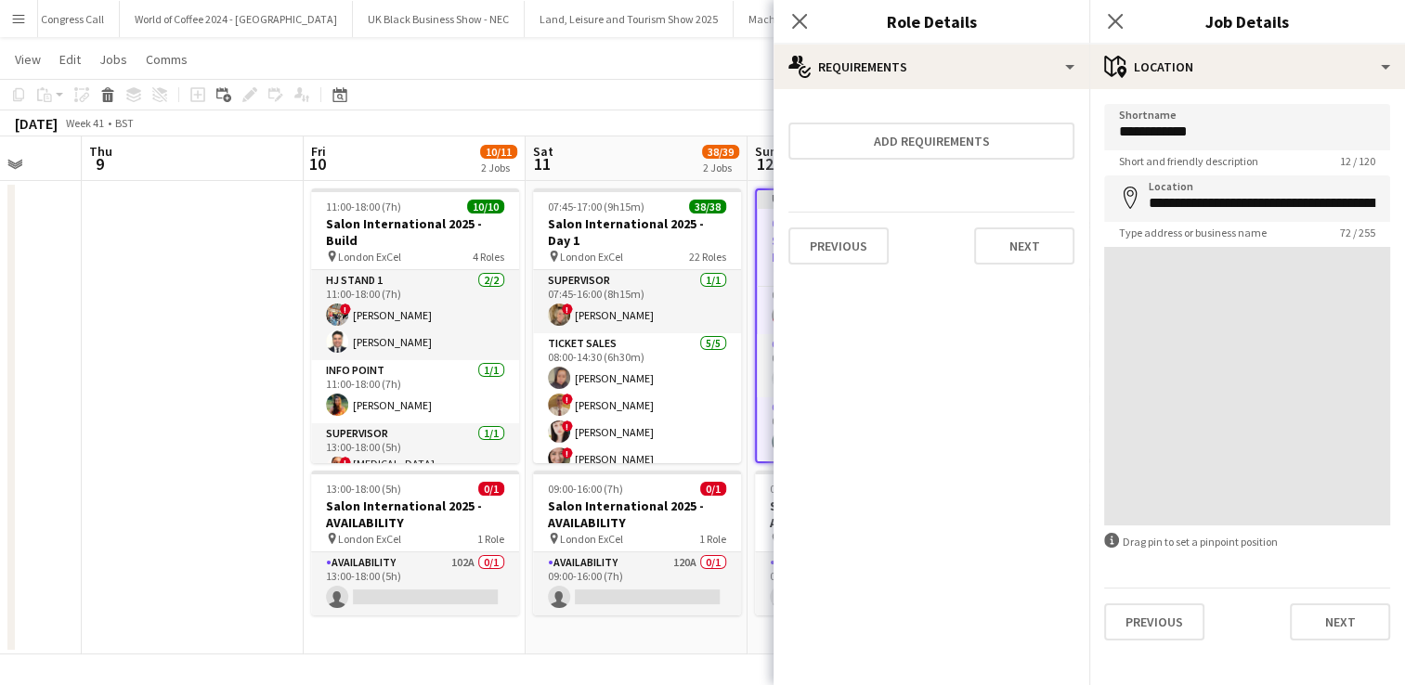
scroll to position [0, 0]
click at [681, 656] on app-board "Salon International 2025 View Day view expanded Day view collapsed Month view D…" at bounding box center [702, 347] width 1405 height 678
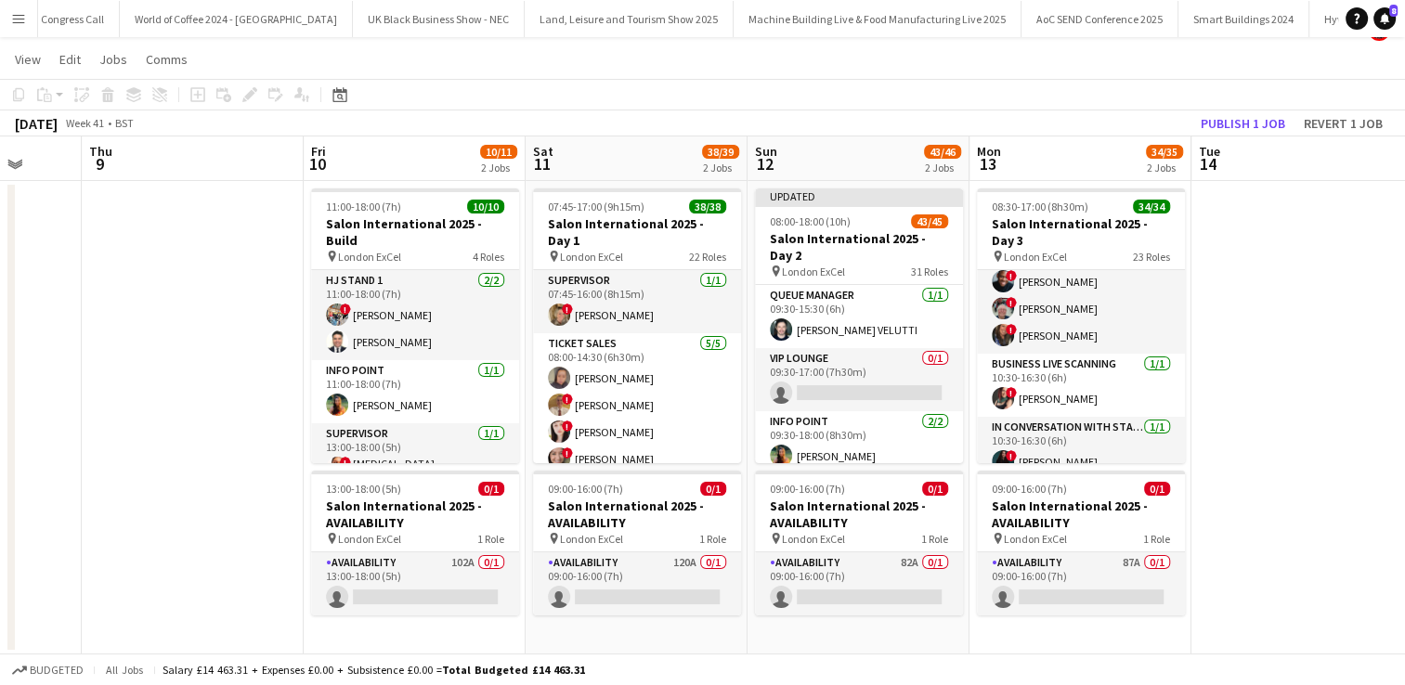
scroll to position [1588, 0]
click at [843, 344] on app-card-role "VIP Lounge 0/1 09:30-17:00 (7h30m) single-neutral-actions" at bounding box center [859, 375] width 208 height 63
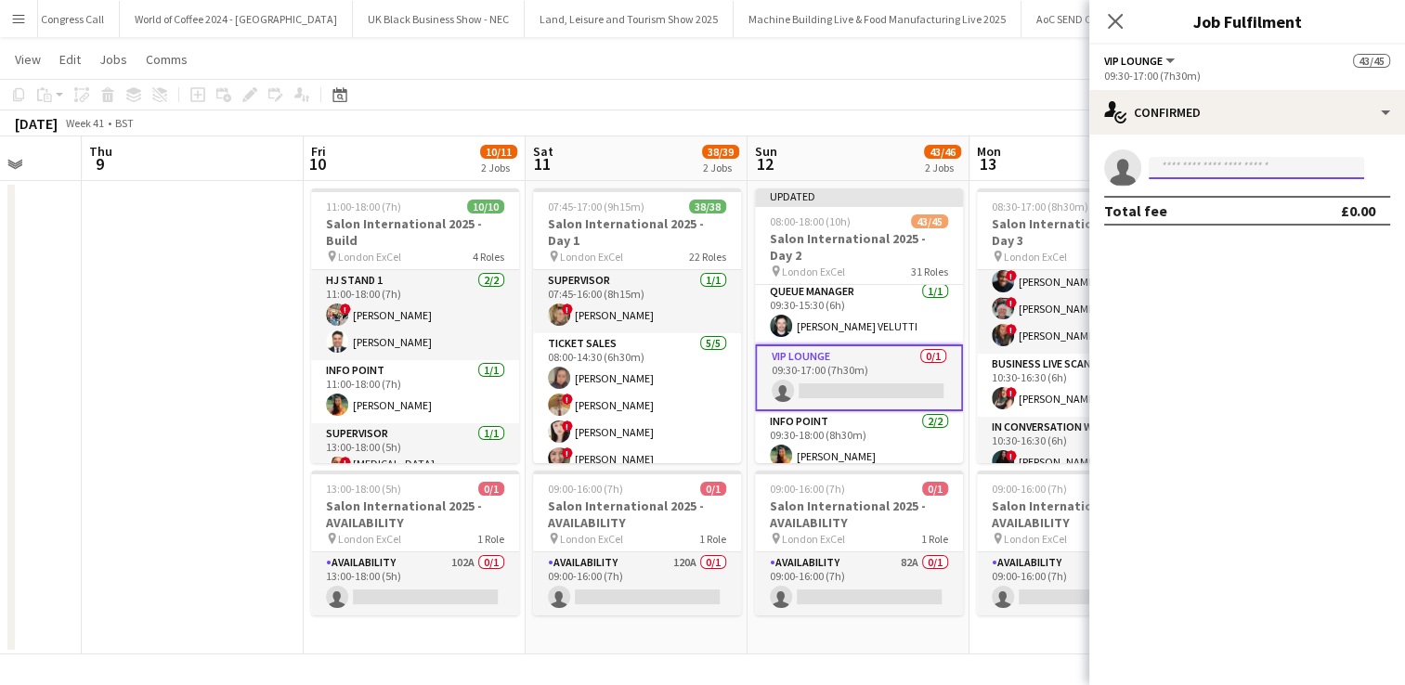
click at [1207, 170] on input at bounding box center [1255, 168] width 215 height 22
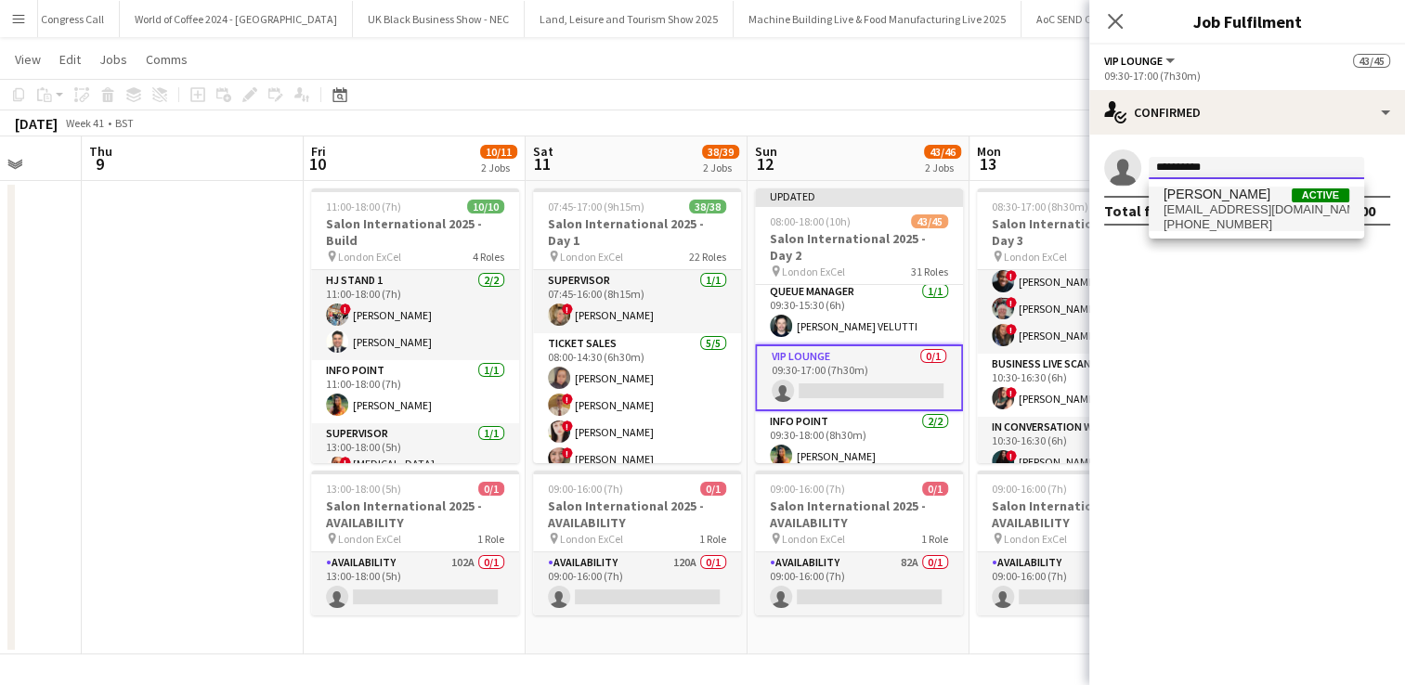
type input "**********"
click at [1222, 205] on span "[EMAIL_ADDRESS][DOMAIN_NAME]" at bounding box center [1256, 209] width 186 height 15
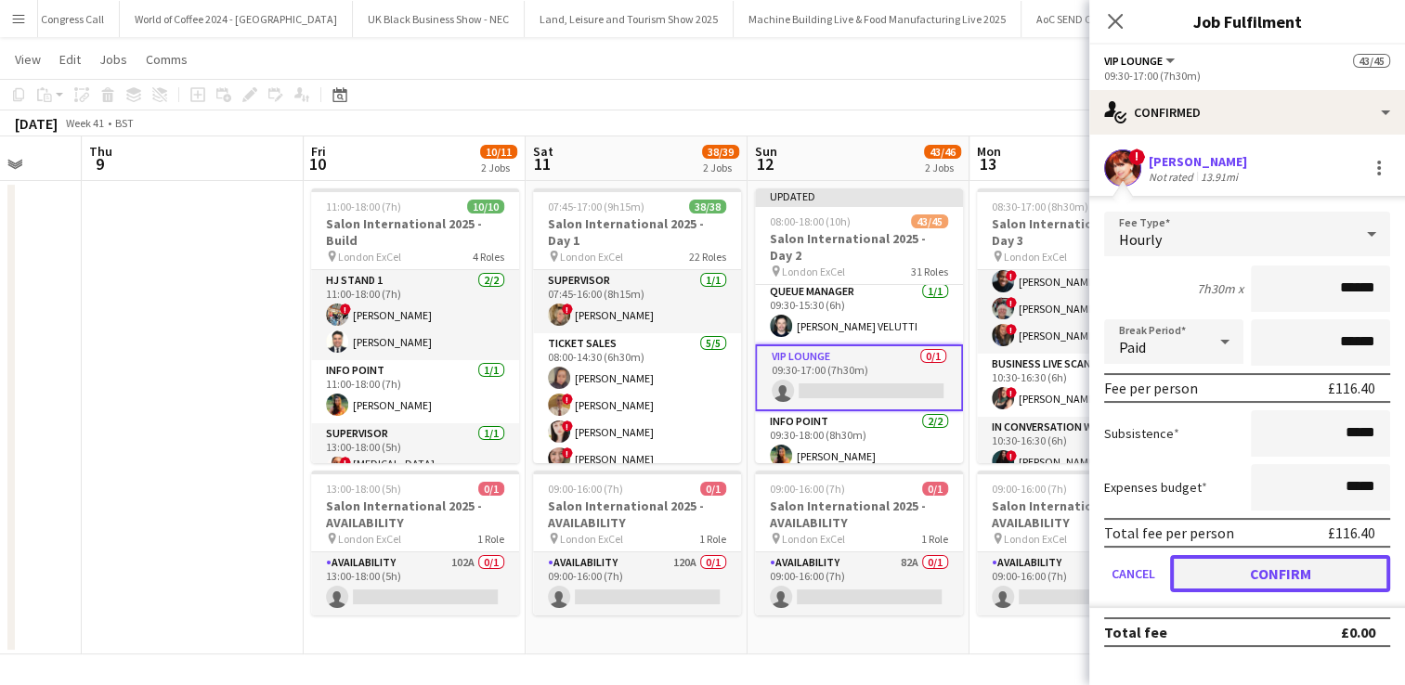
click at [1270, 574] on button "Confirm" at bounding box center [1280, 573] width 220 height 37
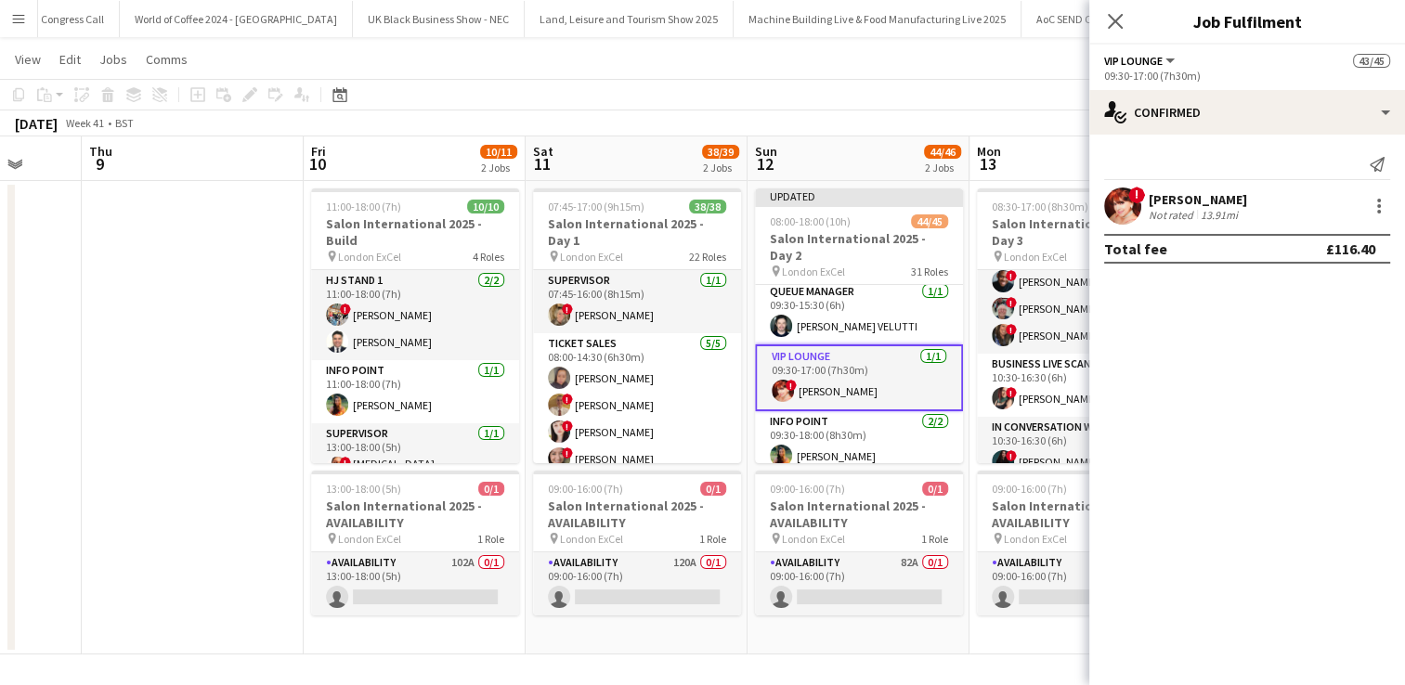
click at [1063, 638] on app-date-cell "08:30-17:00 (8h30m) 34/34 Salon International 2025 - Day 3 pin London ExCel 23 …" at bounding box center [1080, 417] width 222 height 473
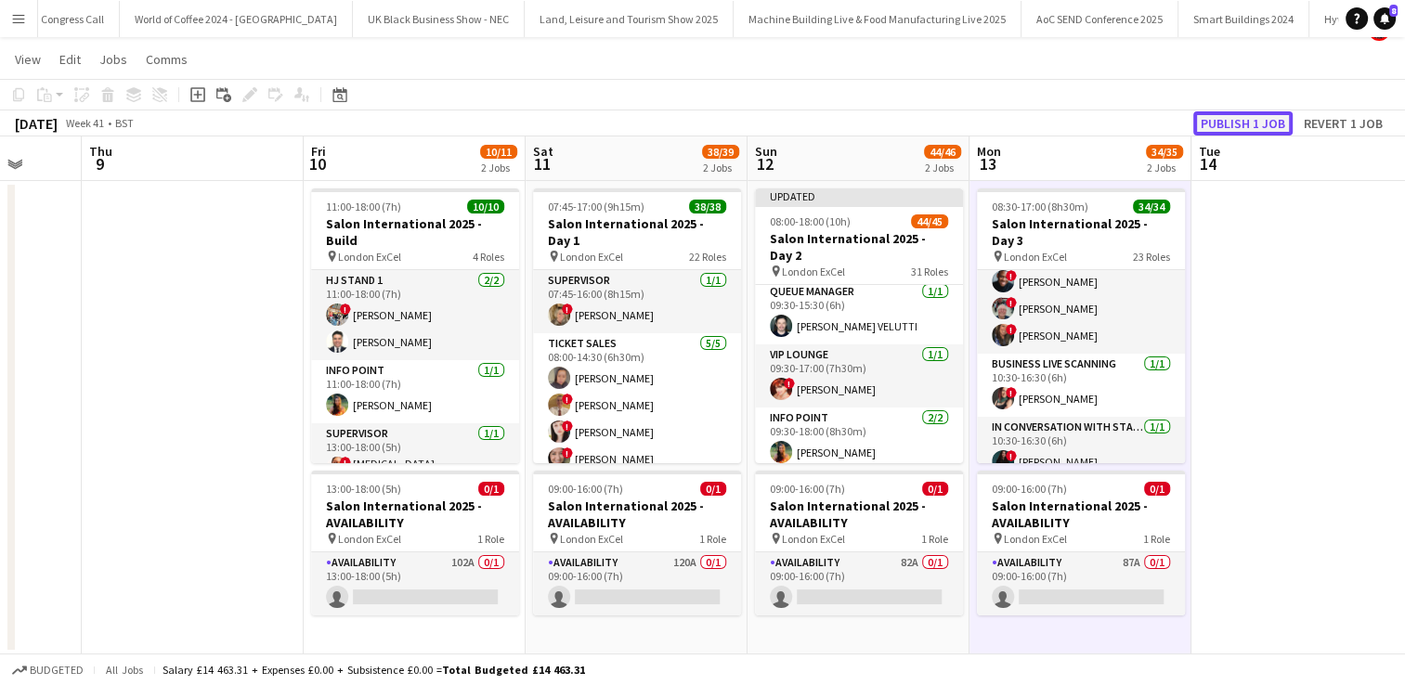
click at [1233, 128] on button "Publish 1 job" at bounding box center [1242, 123] width 99 height 24
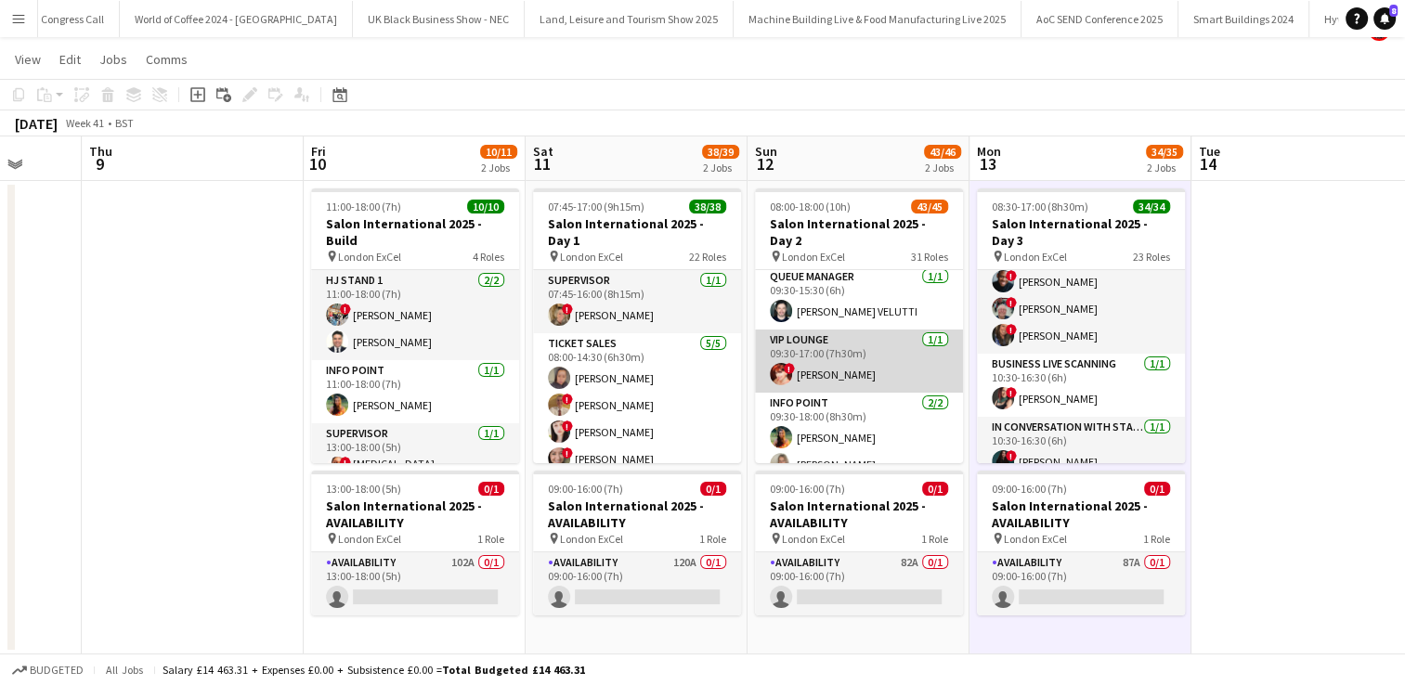
click at [787, 363] on app-user-avatar at bounding box center [781, 374] width 22 height 22
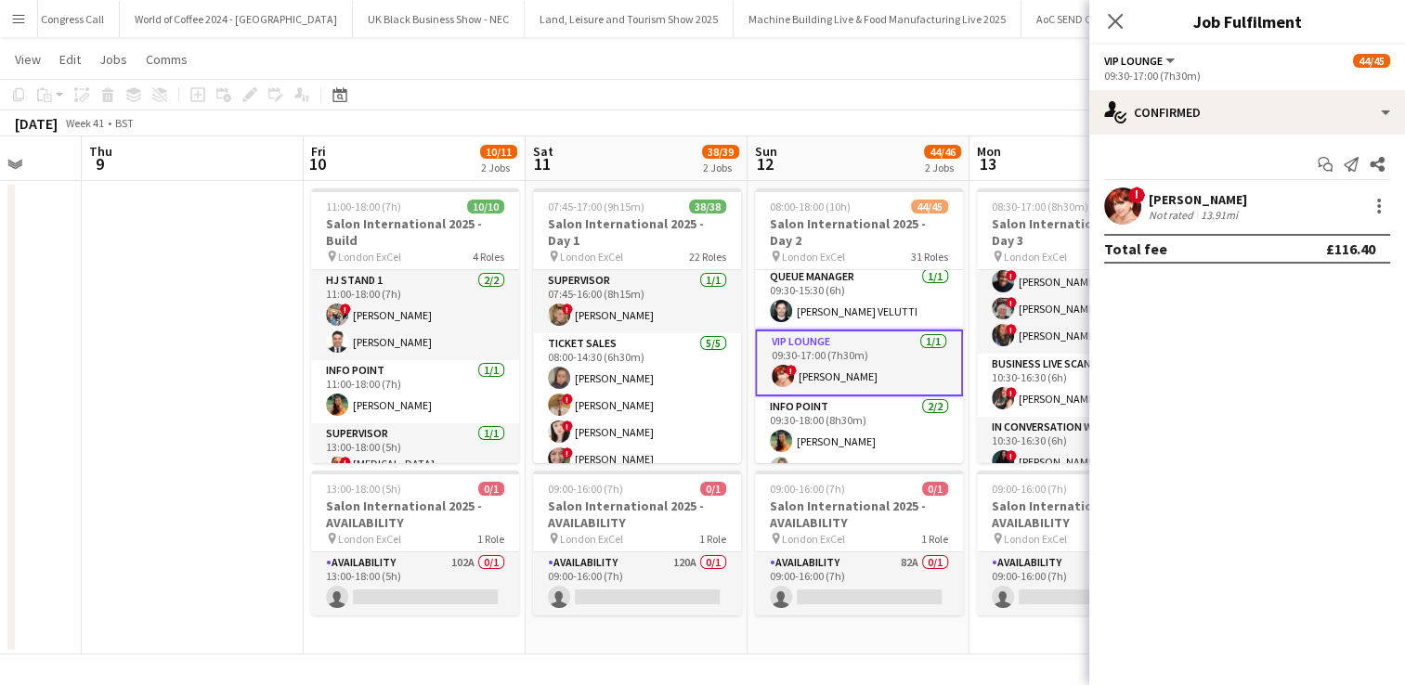
click at [1125, 206] on app-user-avatar at bounding box center [1122, 206] width 37 height 37
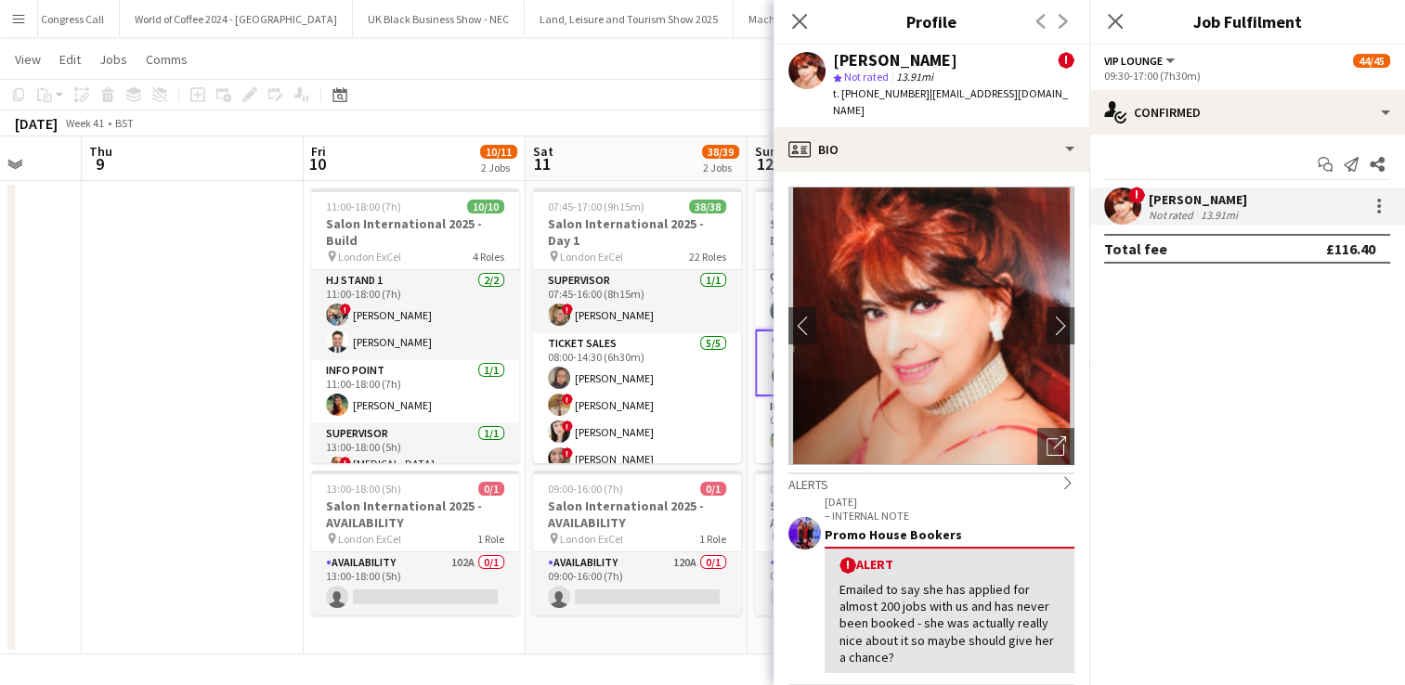
drag, startPoint x: 1073, startPoint y: 92, endPoint x: 858, endPoint y: 99, distance: 215.5
click at [858, 99] on div "[PERSON_NAME] ! star Not rated 13.91mi t. [PHONE_NUMBER] | [EMAIL_ADDRESS][DOMA…" at bounding box center [931, 86] width 316 height 83
copy div "7751516380 | [EMAIL_ADDRESS][DOMAIN_NAME]"
click at [796, 27] on icon "Close pop-in" at bounding box center [799, 21] width 18 height 18
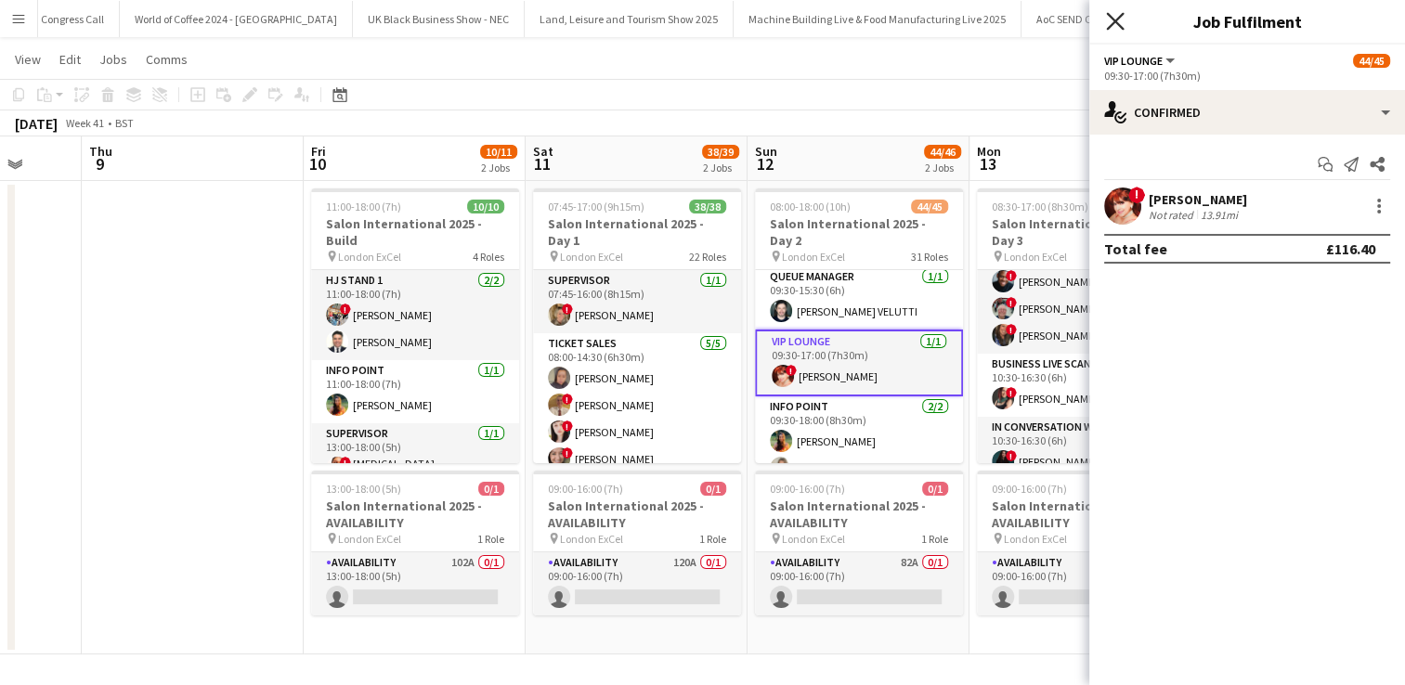
click at [1119, 24] on icon "Close pop-in" at bounding box center [1115, 21] width 18 height 18
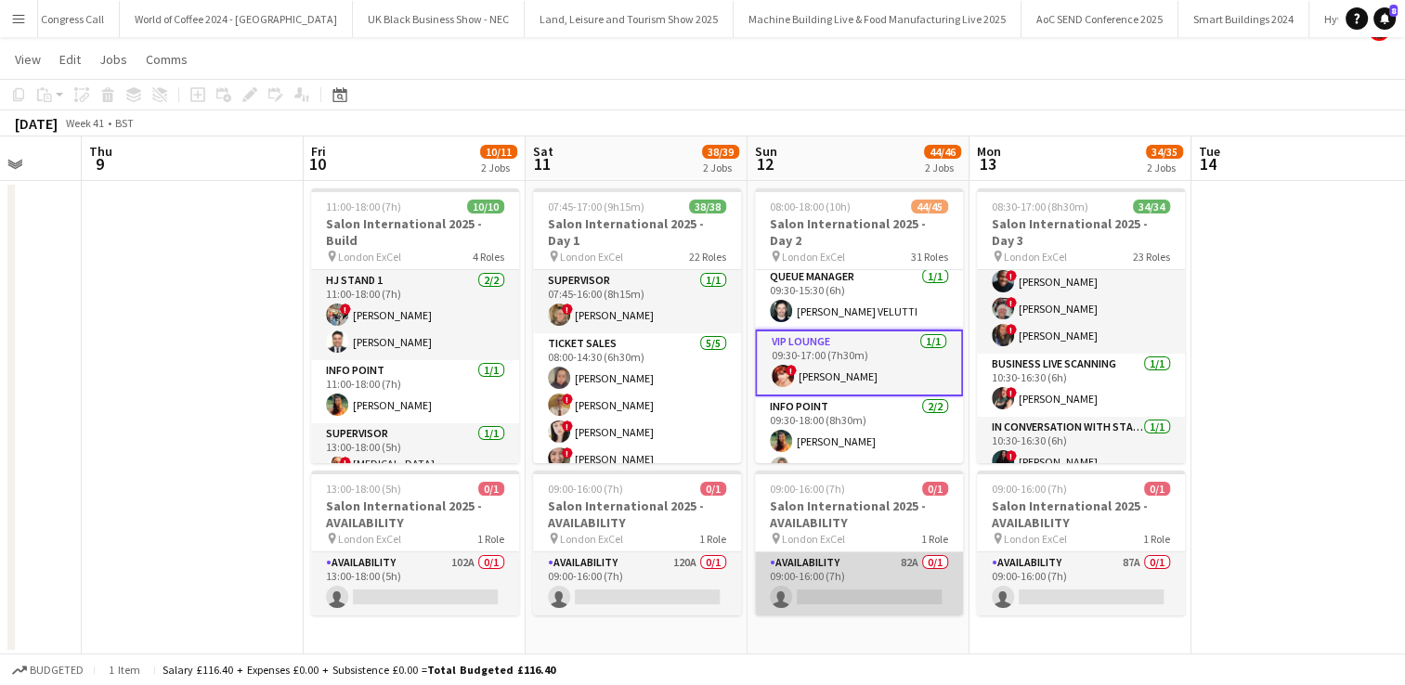
click at [867, 589] on app-card-role "Availability 82A 0/1 09:00-16:00 (7h) single-neutral-actions" at bounding box center [859, 583] width 208 height 63
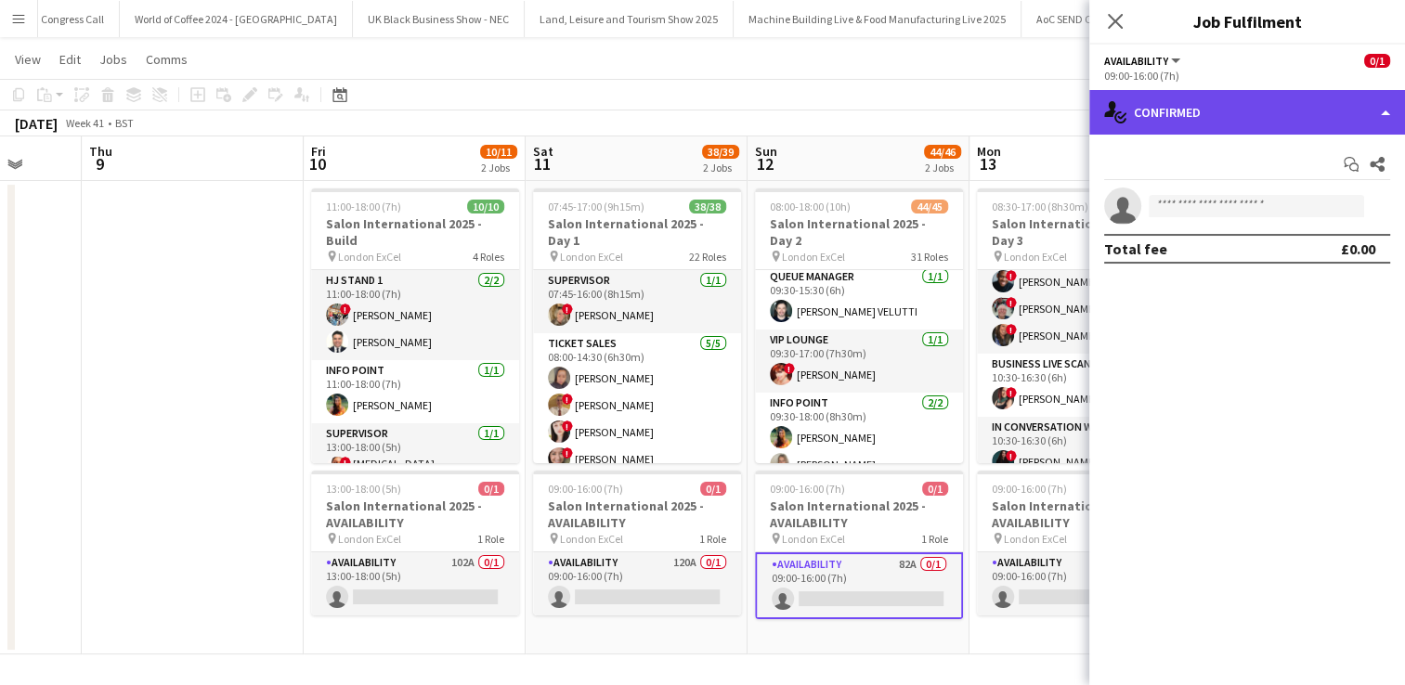
click at [1173, 102] on div "single-neutral-actions-check-2 Confirmed" at bounding box center [1247, 112] width 316 height 45
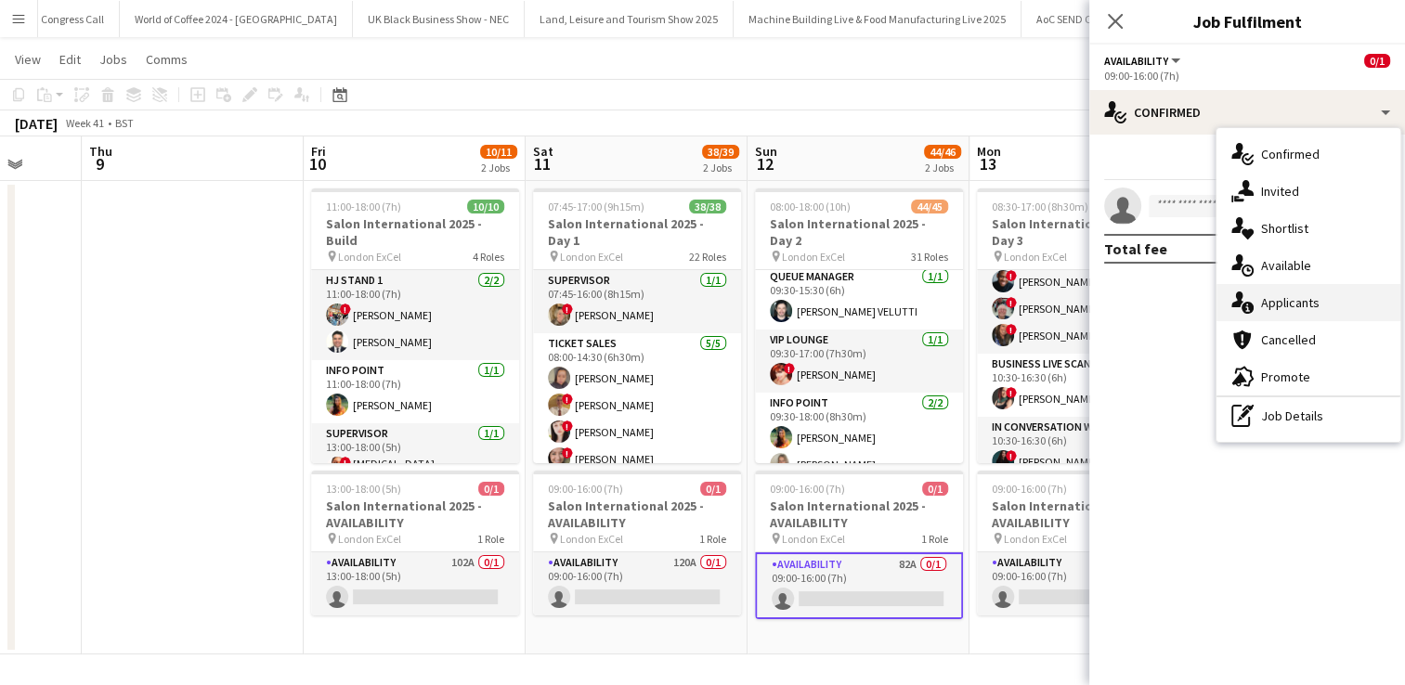
click at [1277, 292] on div "single-neutral-actions-information Applicants" at bounding box center [1308, 302] width 184 height 37
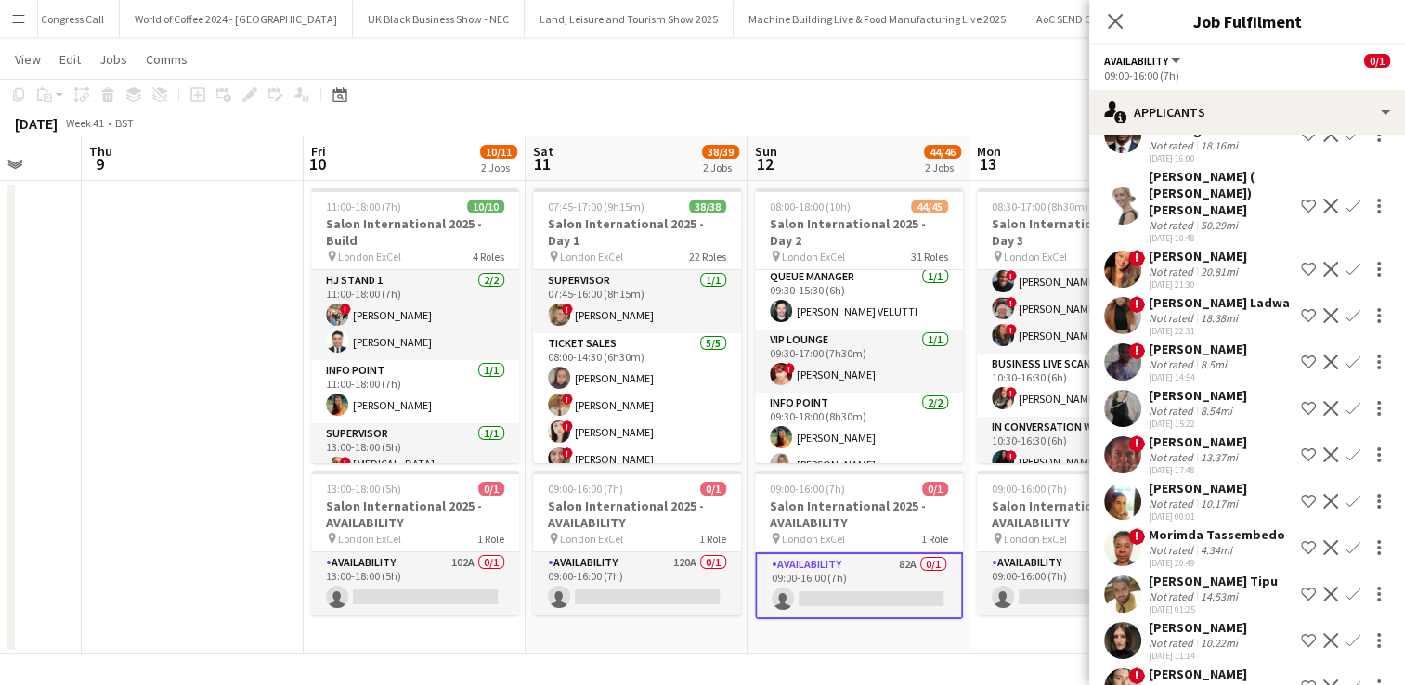
scroll to position [2046, 0]
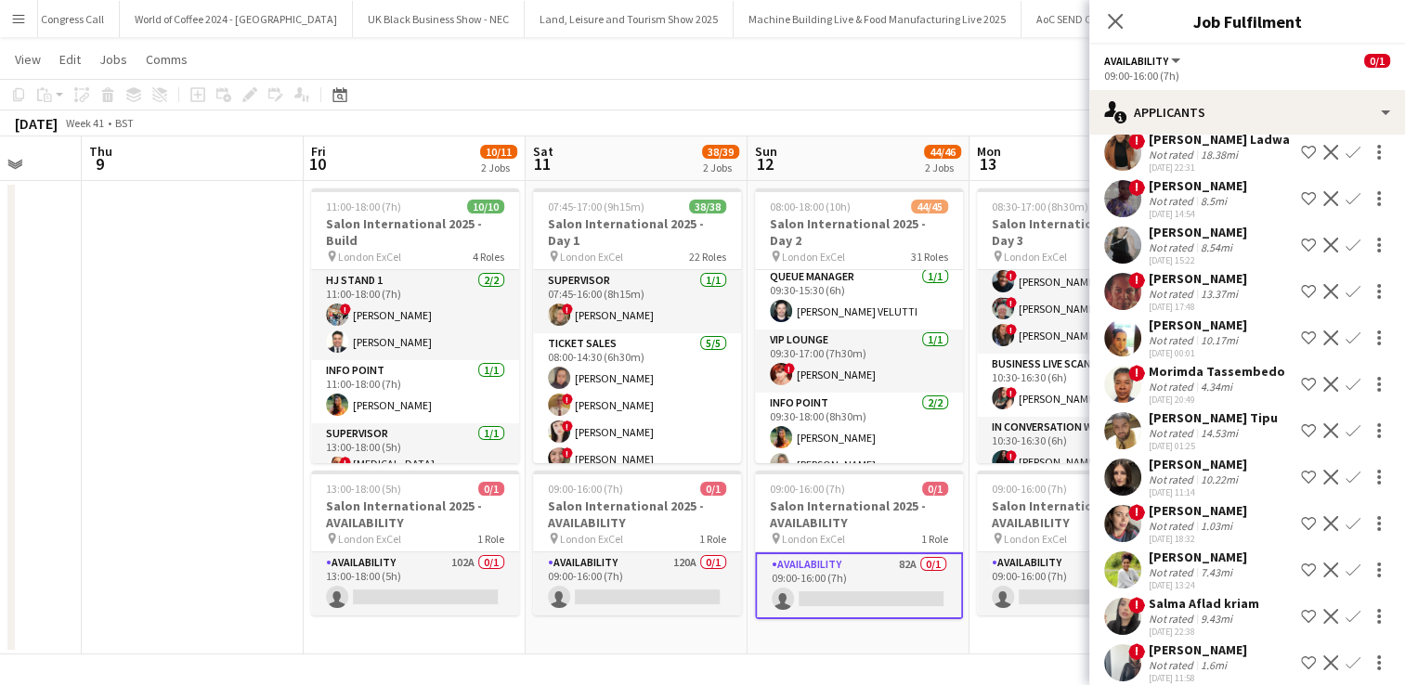
click at [245, 297] on app-date-cell at bounding box center [193, 417] width 222 height 473
